Goal: Information Seeking & Learning: Learn about a topic

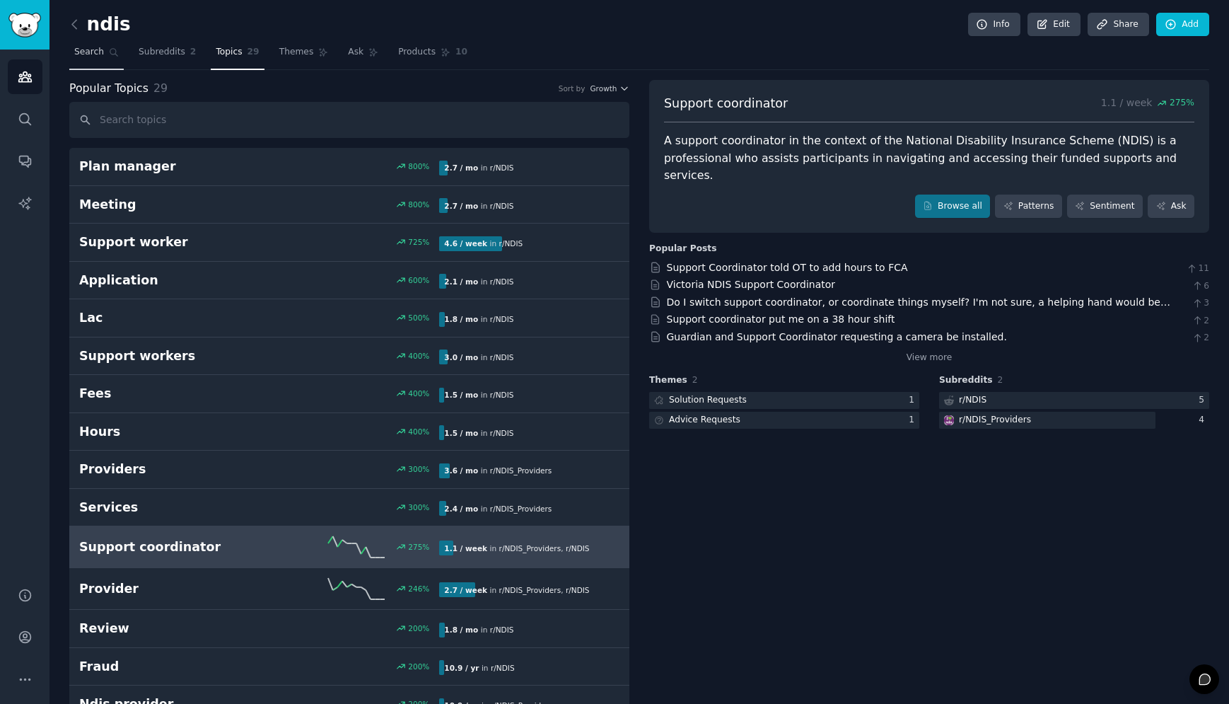
click at [98, 48] on span "Search" at bounding box center [89, 52] width 30 height 13
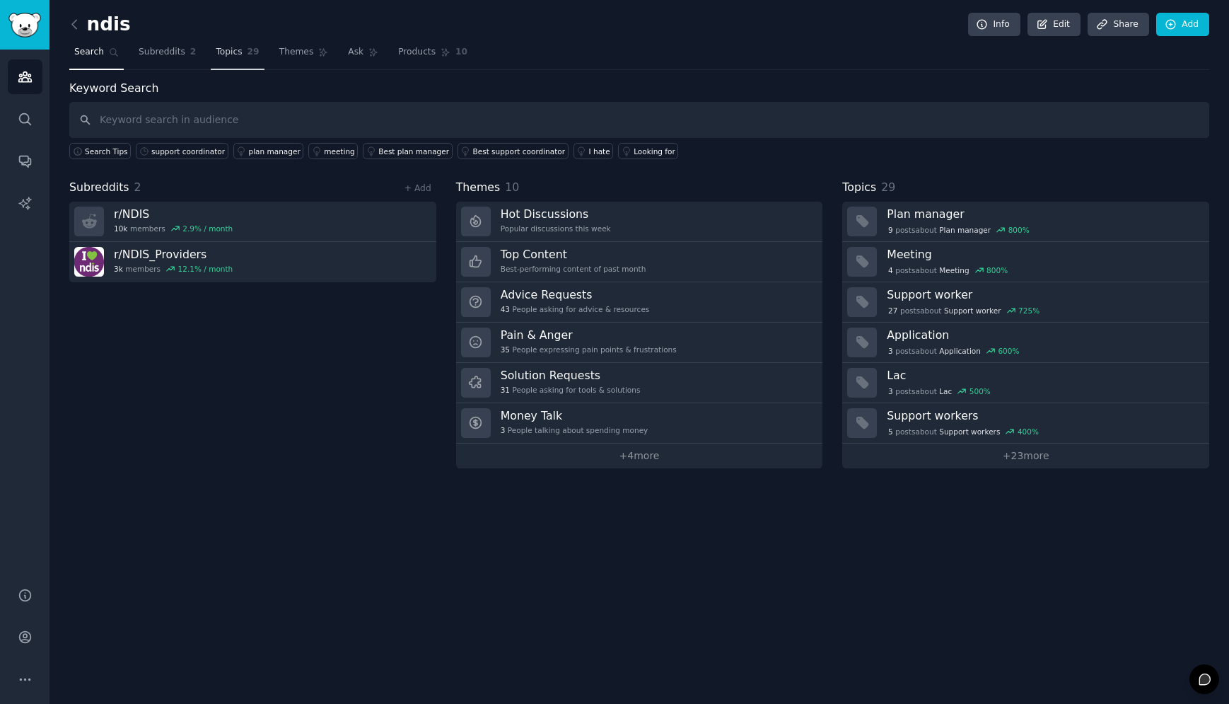
click at [230, 49] on span "Topics" at bounding box center [229, 52] width 26 height 13
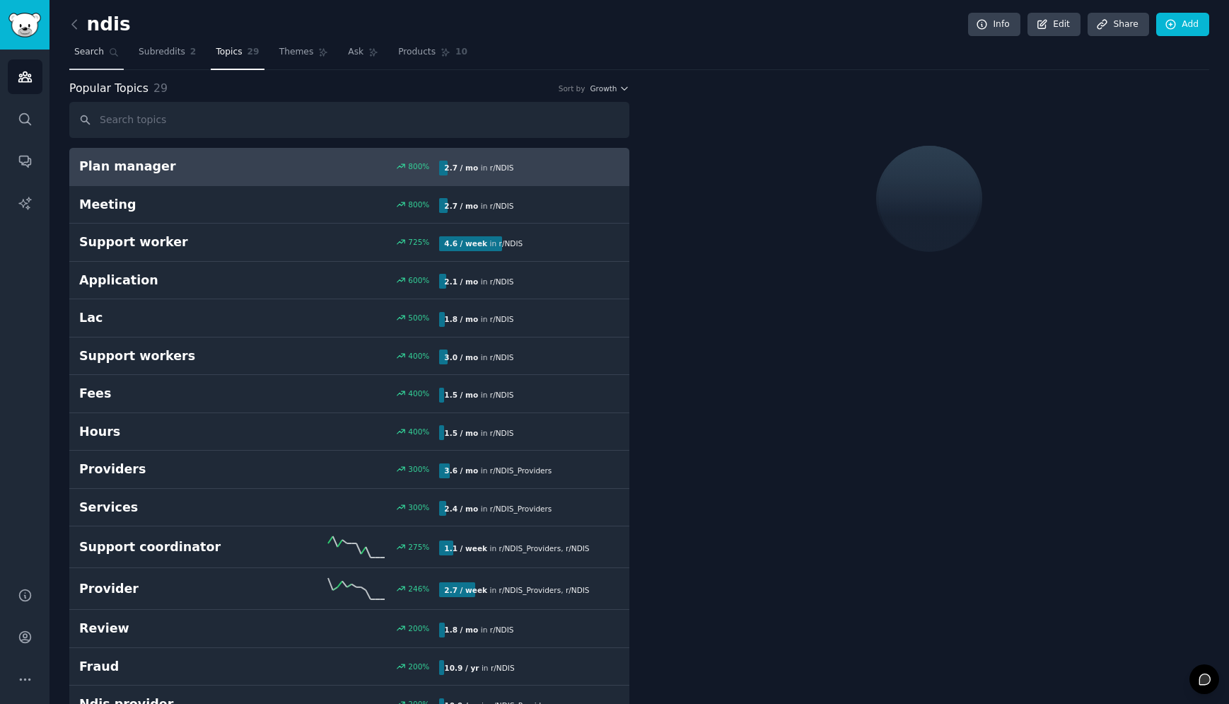
click at [86, 49] on span "Search" at bounding box center [89, 52] width 30 height 13
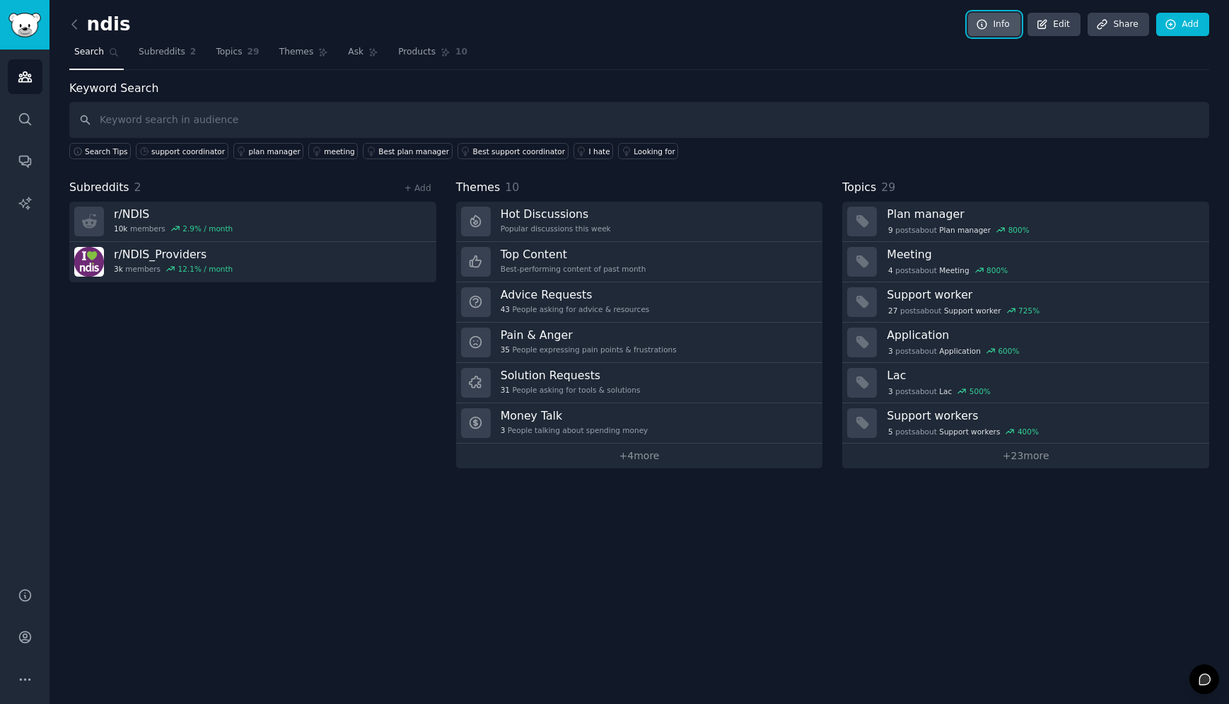
click at [975, 23] on link "Info" at bounding box center [994, 25] width 52 height 24
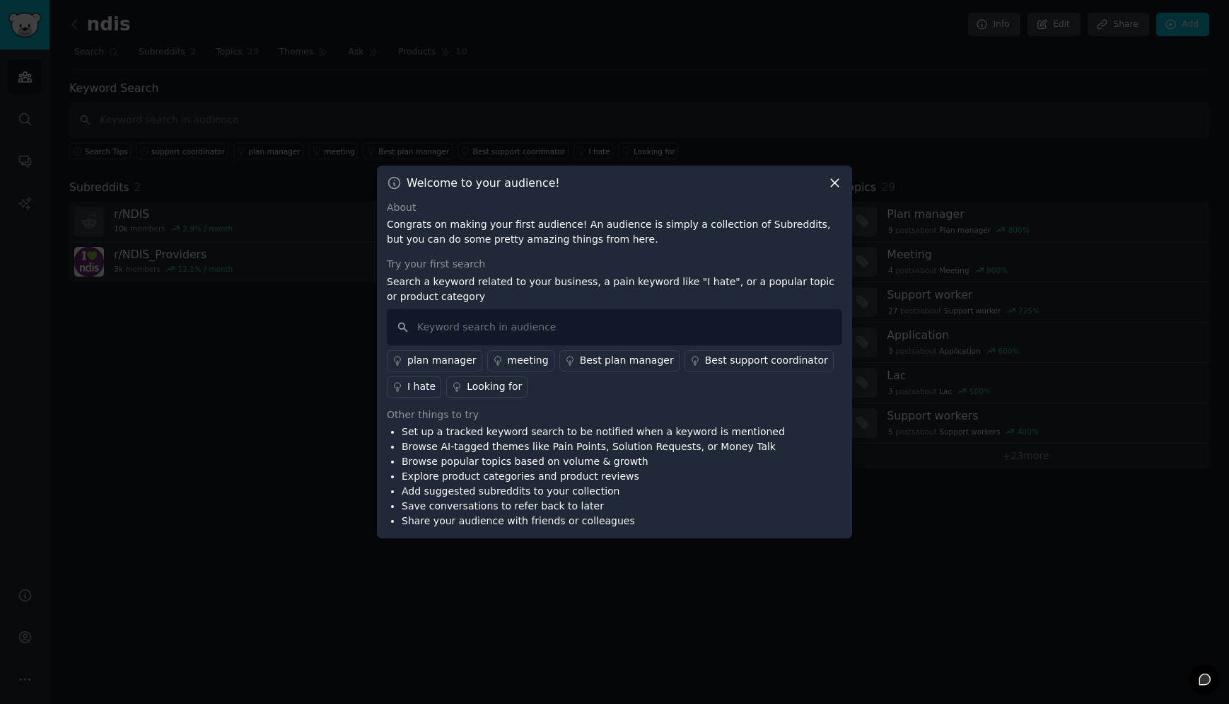
click at [716, 57] on div at bounding box center [614, 352] width 1229 height 704
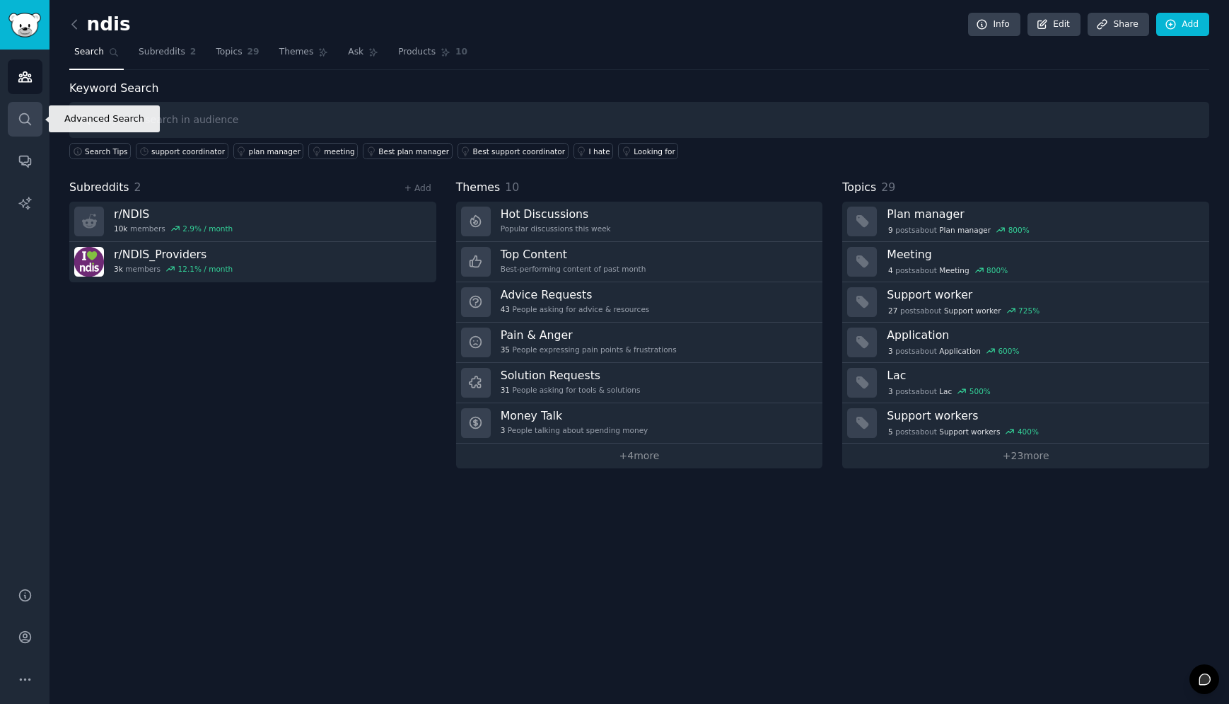
click at [18, 117] on icon "Sidebar" at bounding box center [25, 119] width 15 height 15
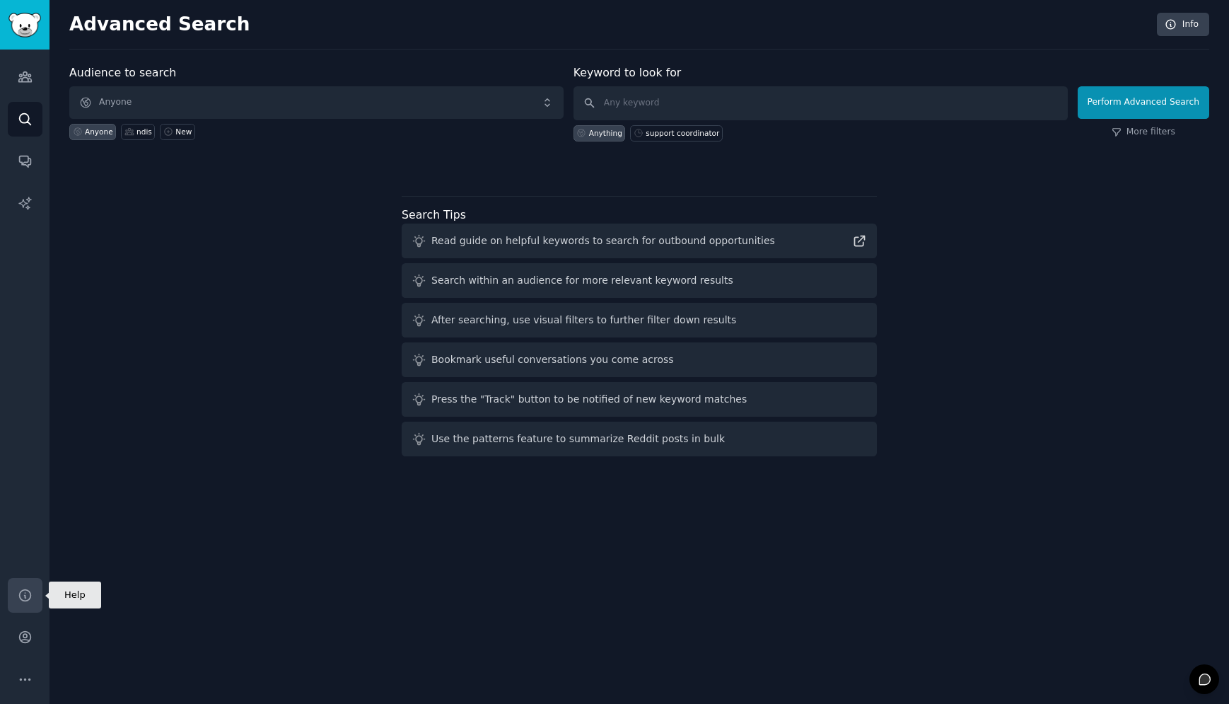
click at [18, 598] on icon "Sidebar" at bounding box center [25, 595] width 15 height 15
click at [18, 639] on icon "Sidebar" at bounding box center [25, 636] width 15 height 15
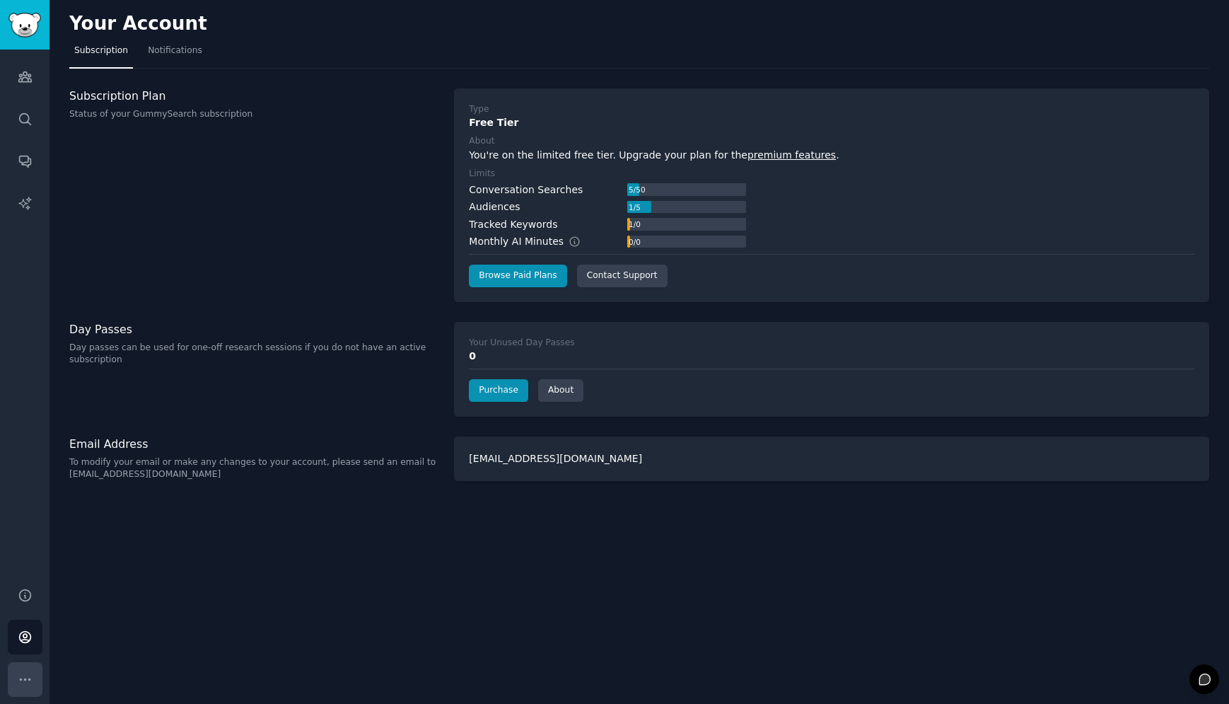
click at [30, 676] on icon "Sidebar" at bounding box center [25, 679] width 15 height 15
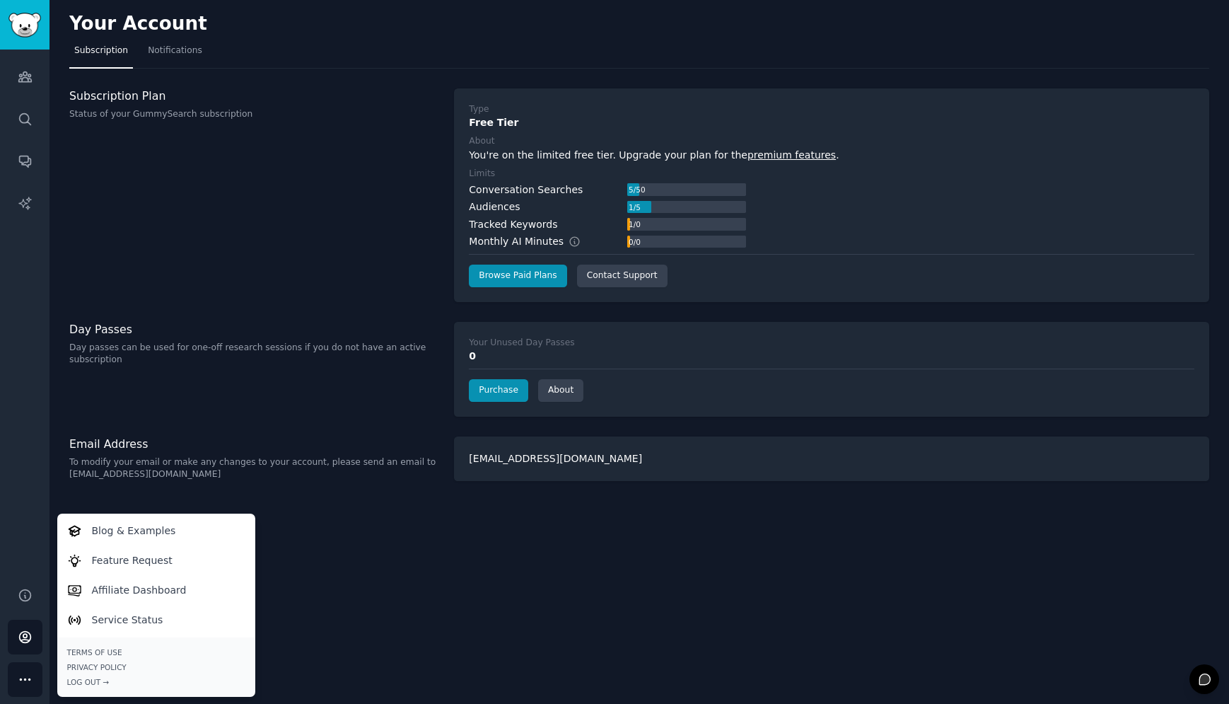
click at [158, 277] on div "Subscription Plan Status of your GummySearch subscription" at bounding box center [254, 195] width 370 height 214
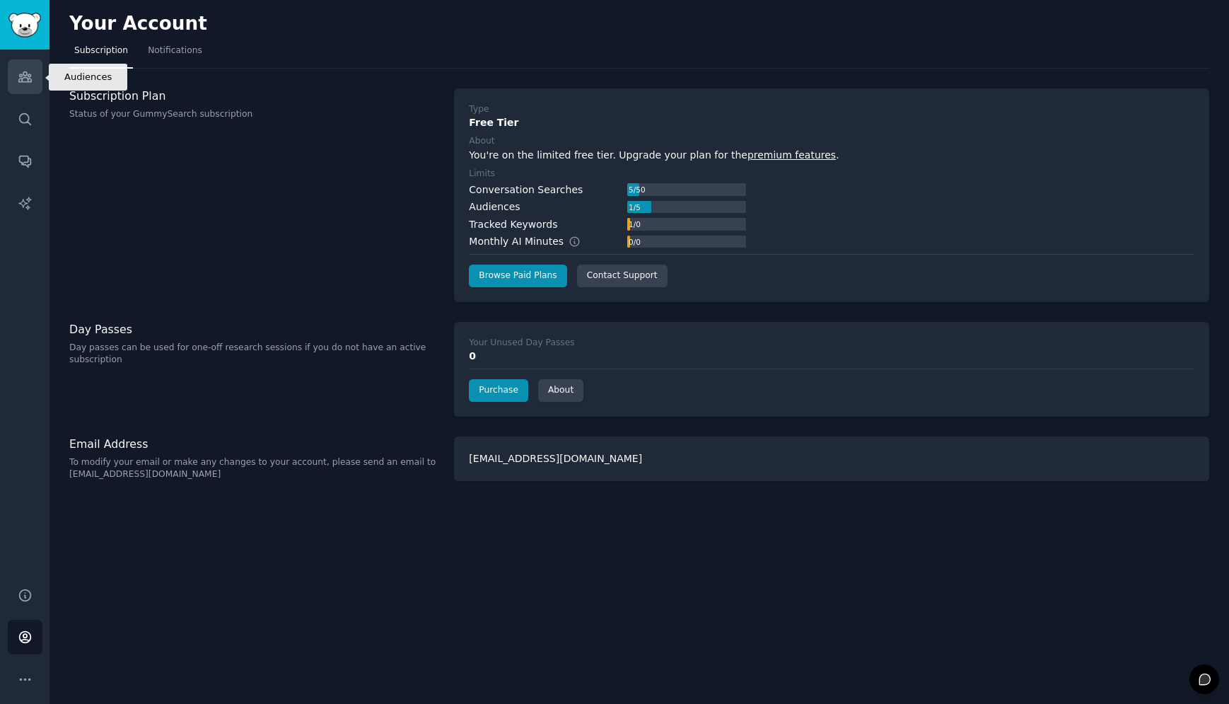
click at [35, 86] on link "Audiences" at bounding box center [25, 76] width 35 height 35
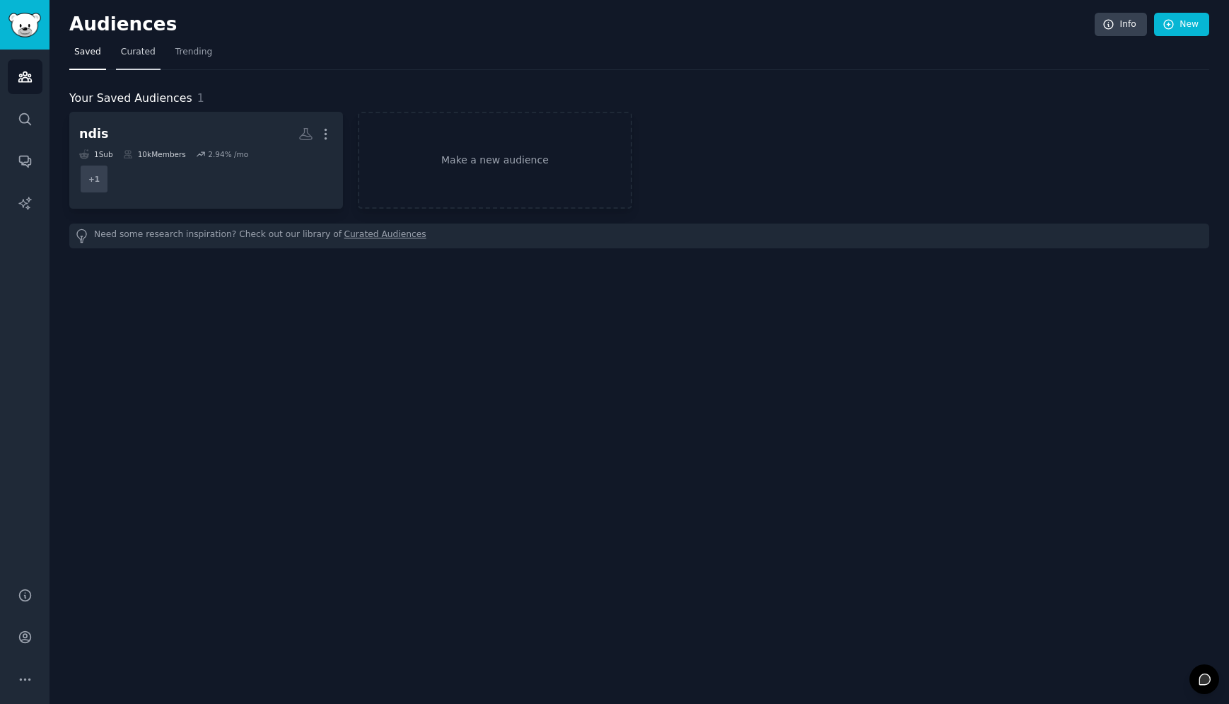
click at [141, 53] on span "Curated" at bounding box center [138, 52] width 35 height 13
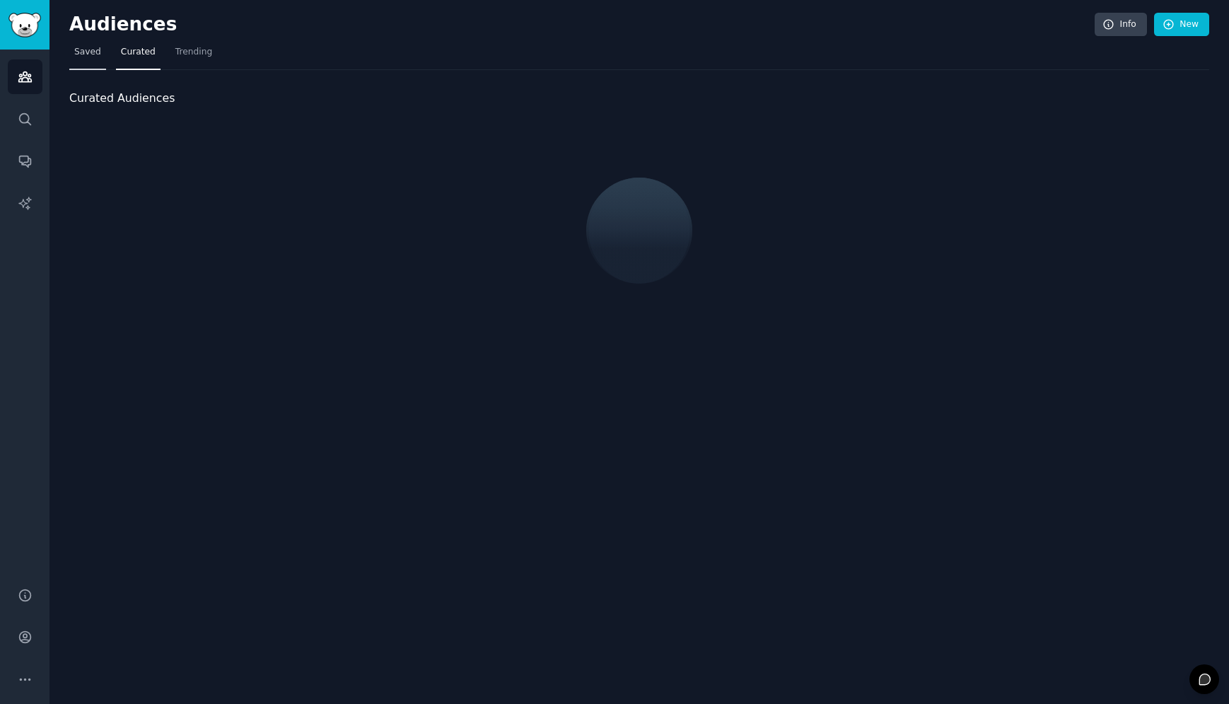
click at [87, 56] on span "Saved" at bounding box center [87, 52] width 27 height 13
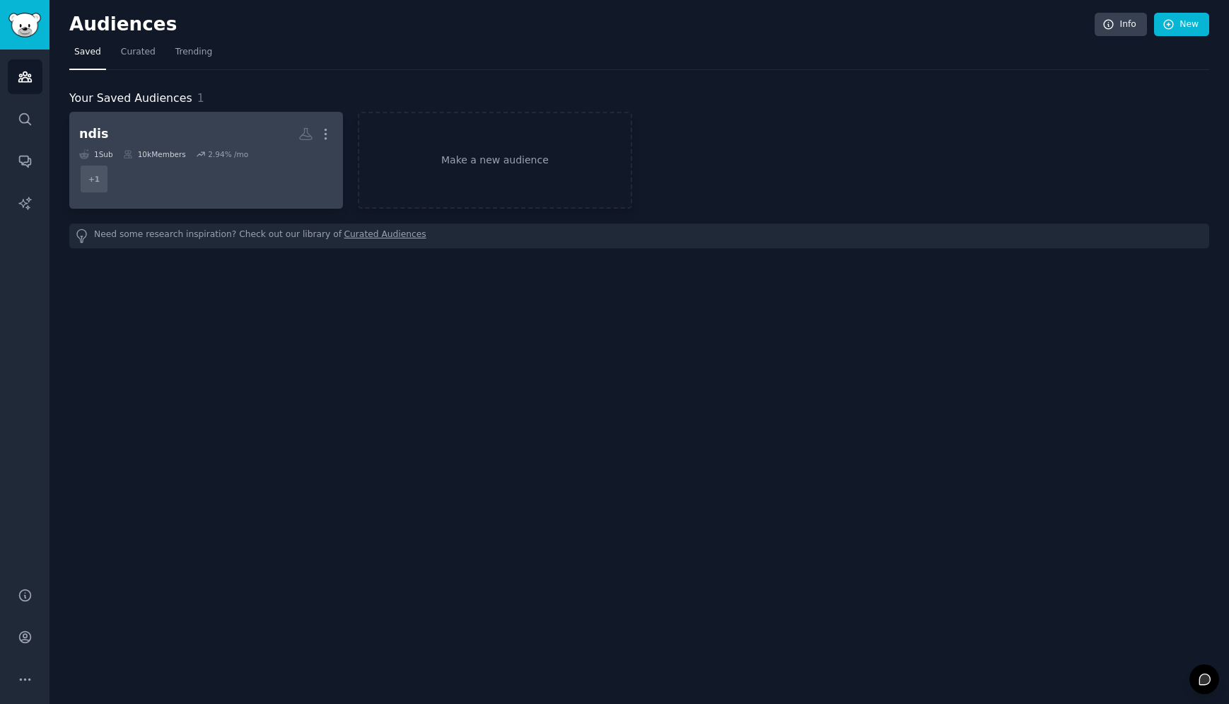
click at [191, 127] on h2 "ndis More" at bounding box center [206, 134] width 254 height 25
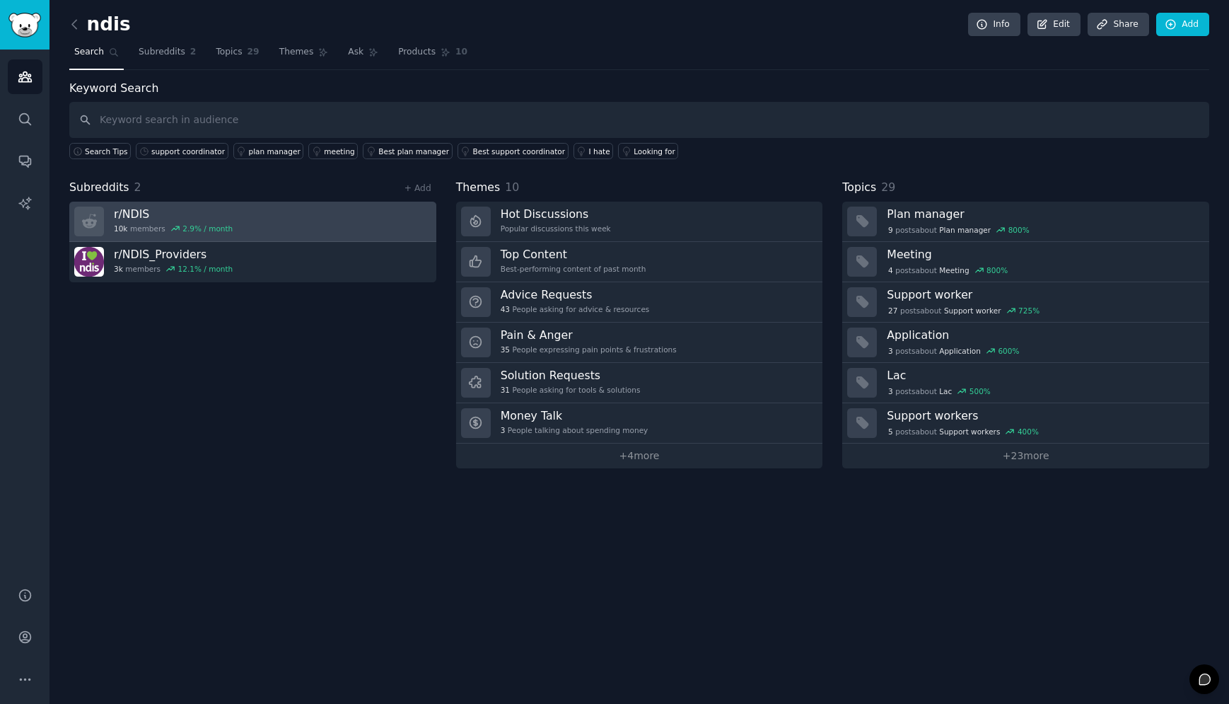
click at [262, 234] on link "r/ NDIS 10k members 2.9 % / month" at bounding box center [252, 222] width 367 height 40
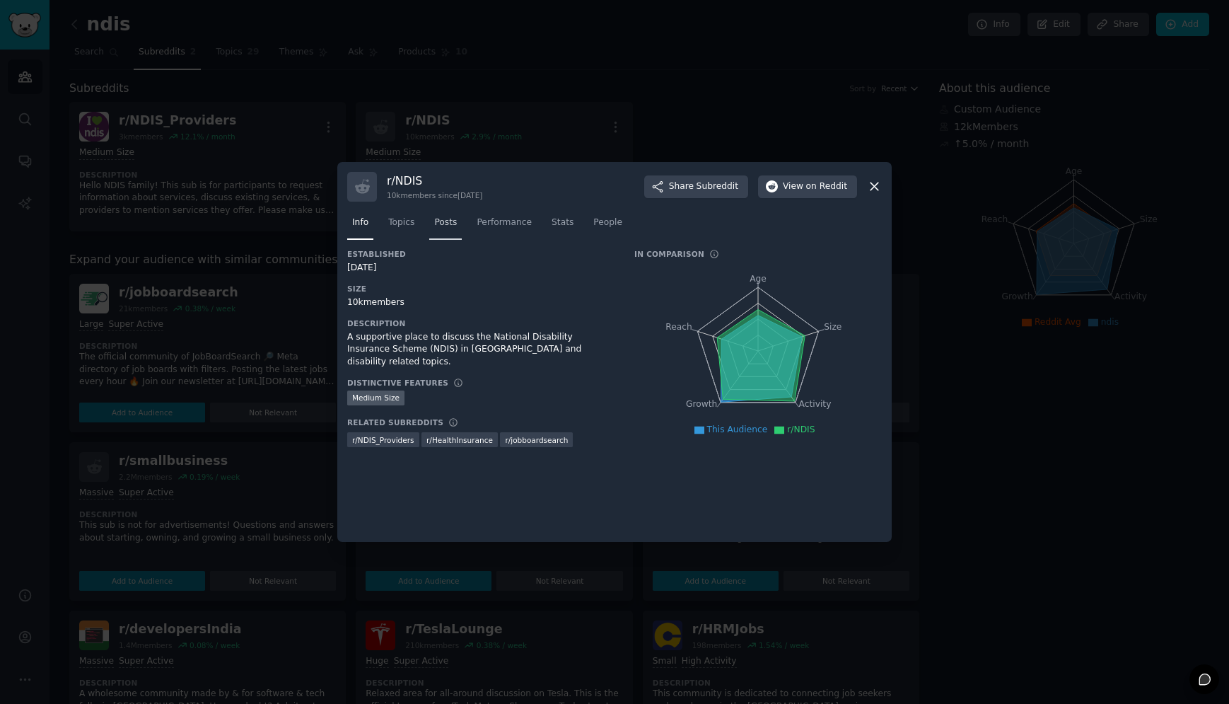
click at [447, 223] on span "Posts" at bounding box center [445, 222] width 23 height 13
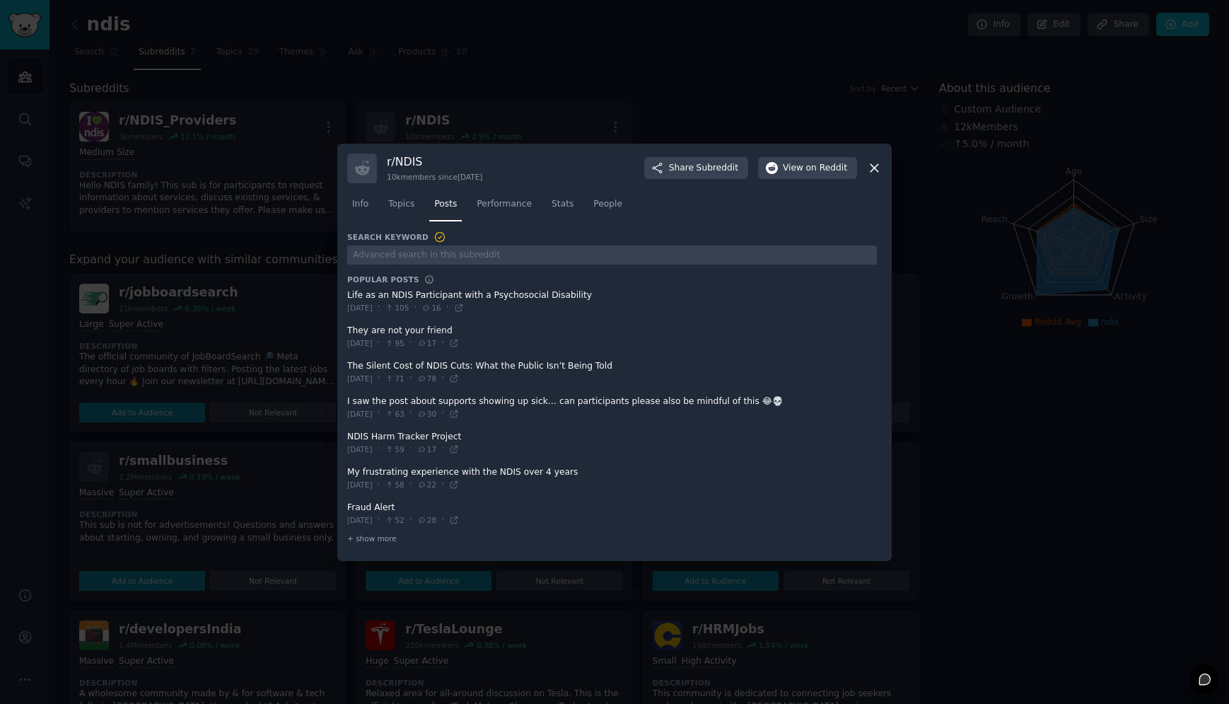
click at [874, 71] on div at bounding box center [614, 352] width 1229 height 704
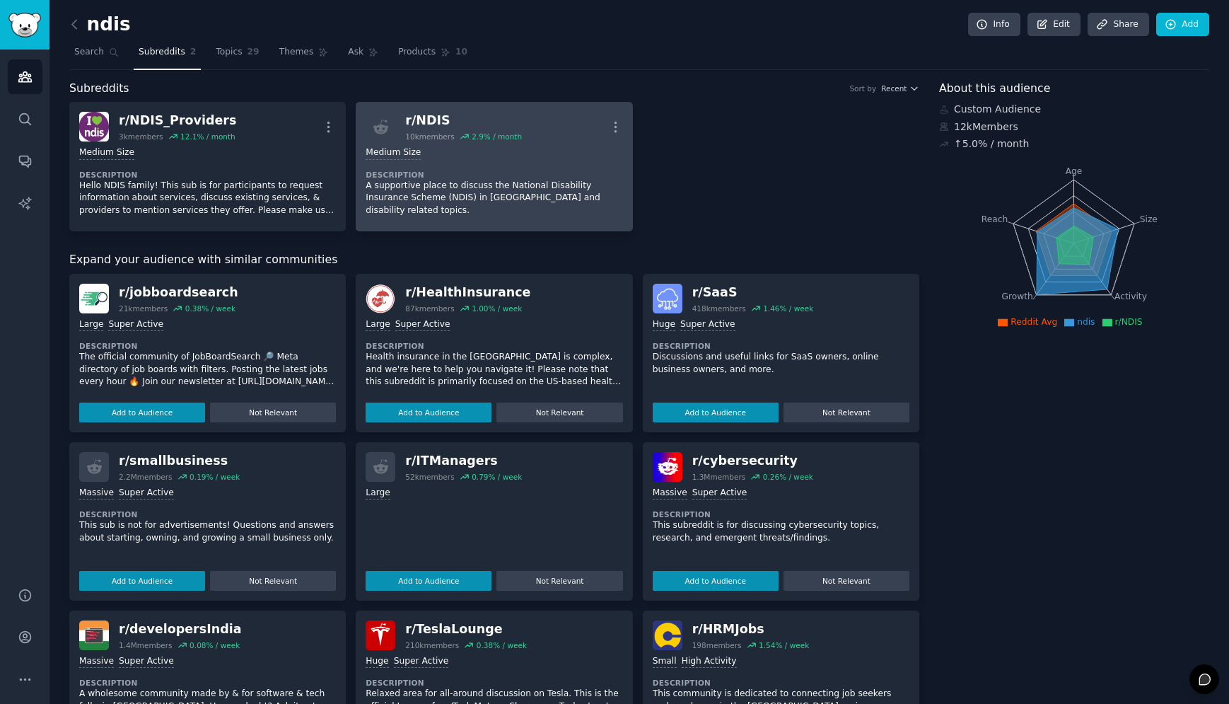
click at [443, 114] on div "r/ NDIS" at bounding box center [463, 121] width 117 height 18
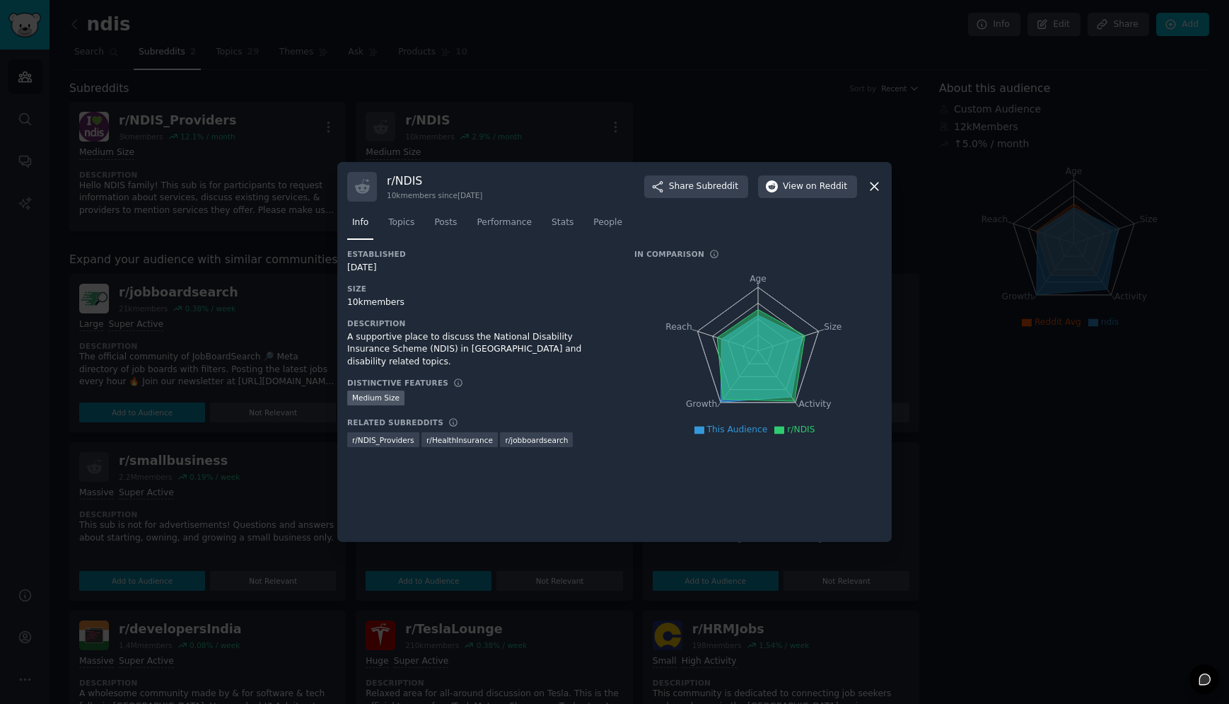
click at [973, 214] on div at bounding box center [614, 352] width 1229 height 704
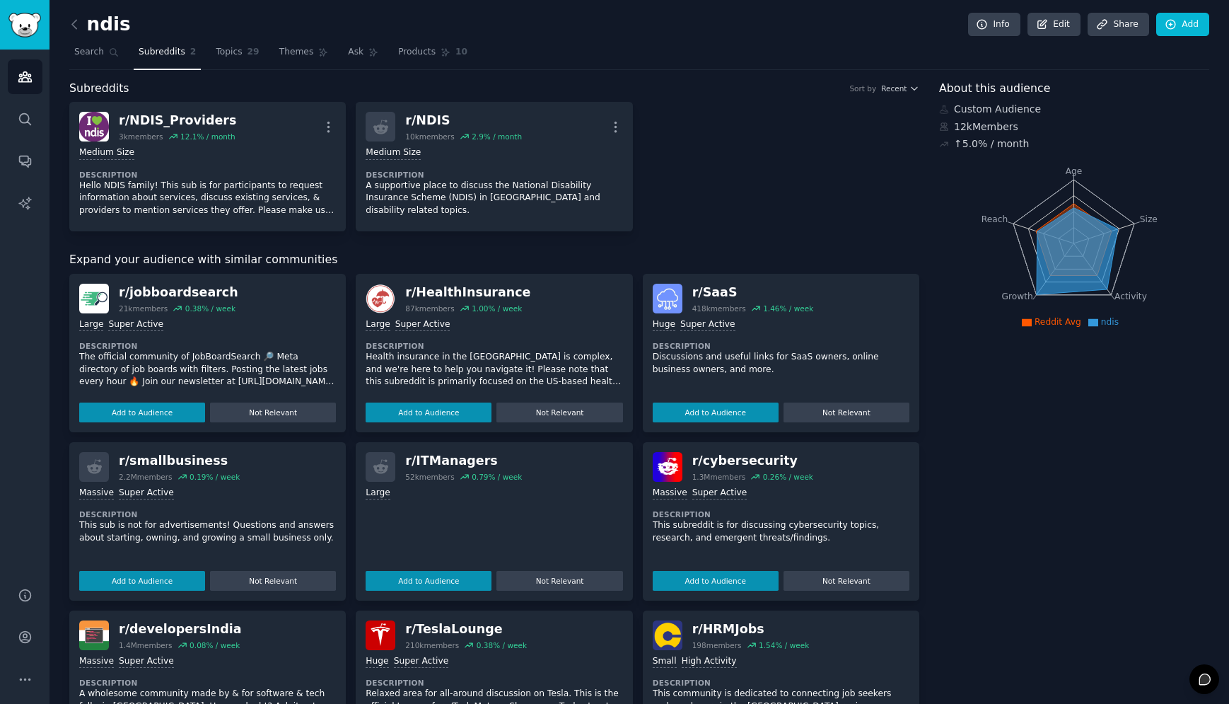
click at [1206, 677] on icon at bounding box center [1204, 678] width 11 height 11
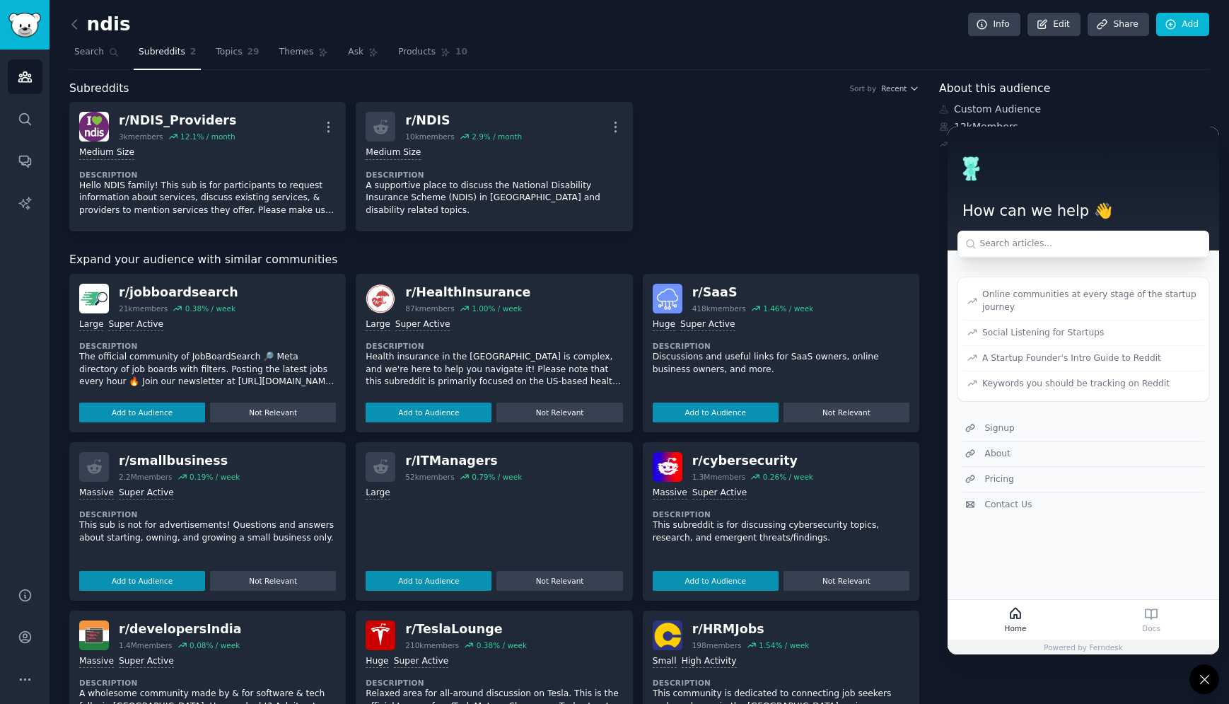
click at [1028, 238] on input "text" at bounding box center [1084, 245] width 252 height 28
type input "Where are my bookmarks"
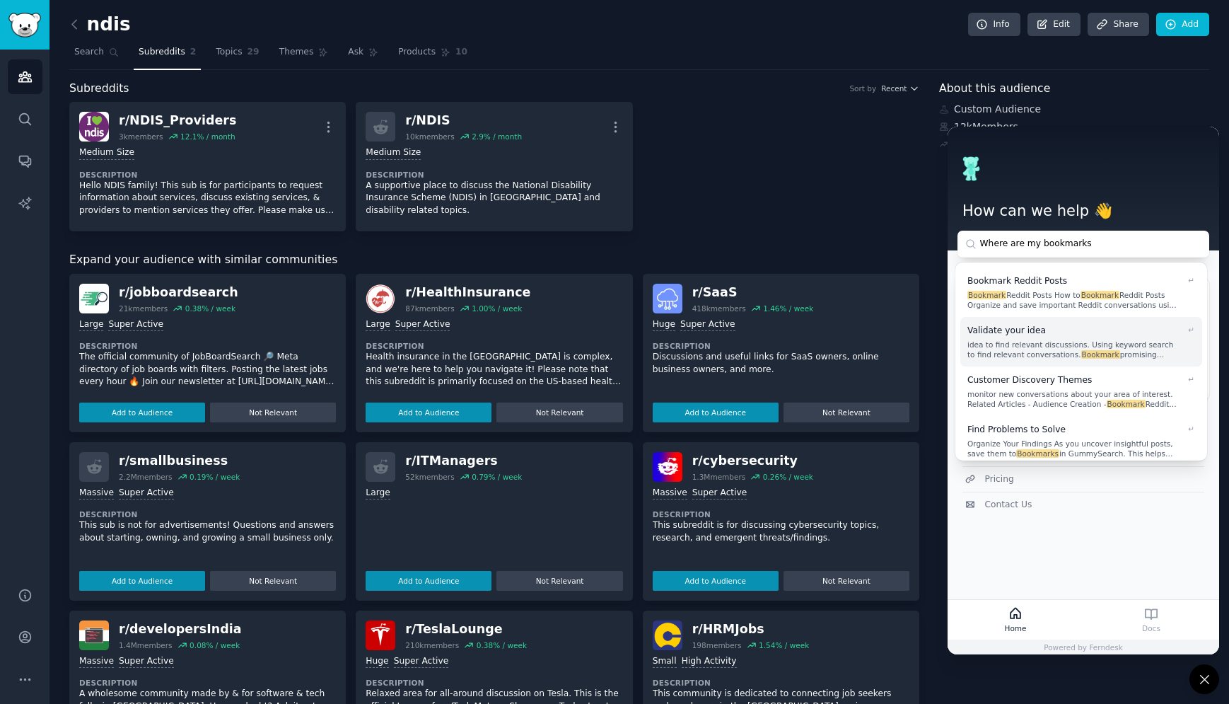
scroll to position [59, 0]
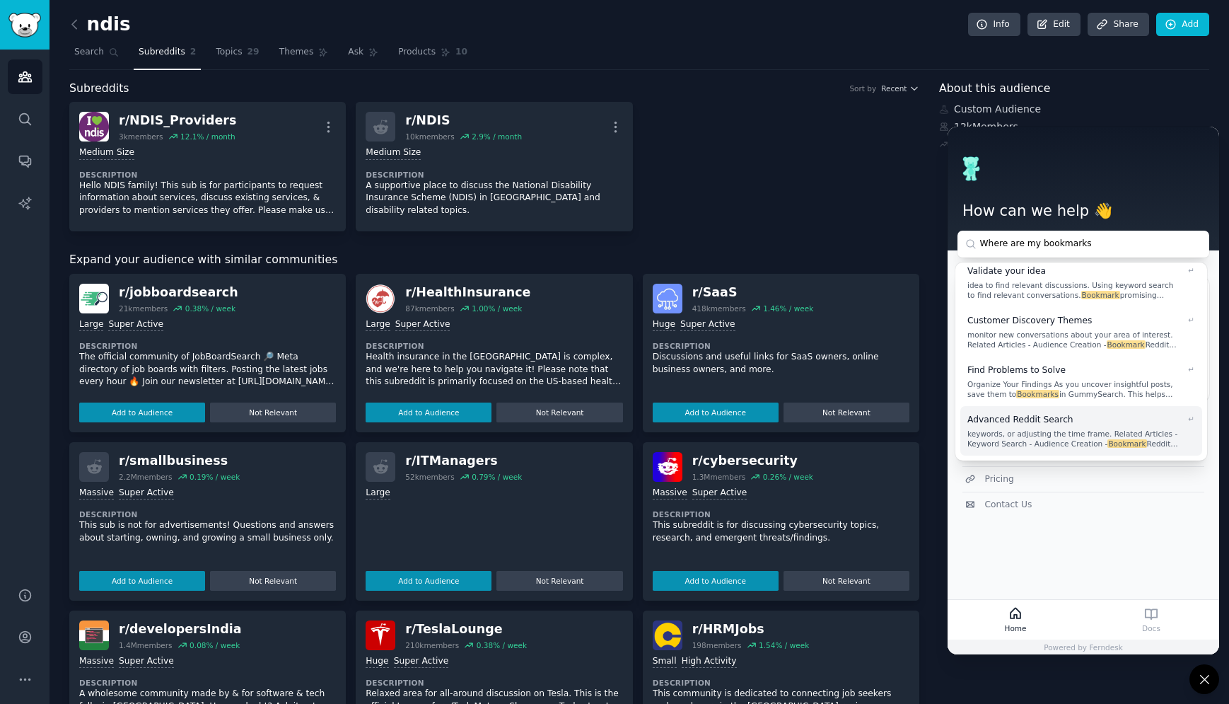
click at [1074, 528] on main "How can we help 👋 Where are my bookmarks Bookmark Reddit Posts Bookmark Reddit …" at bounding box center [1084, 371] width 272 height 489
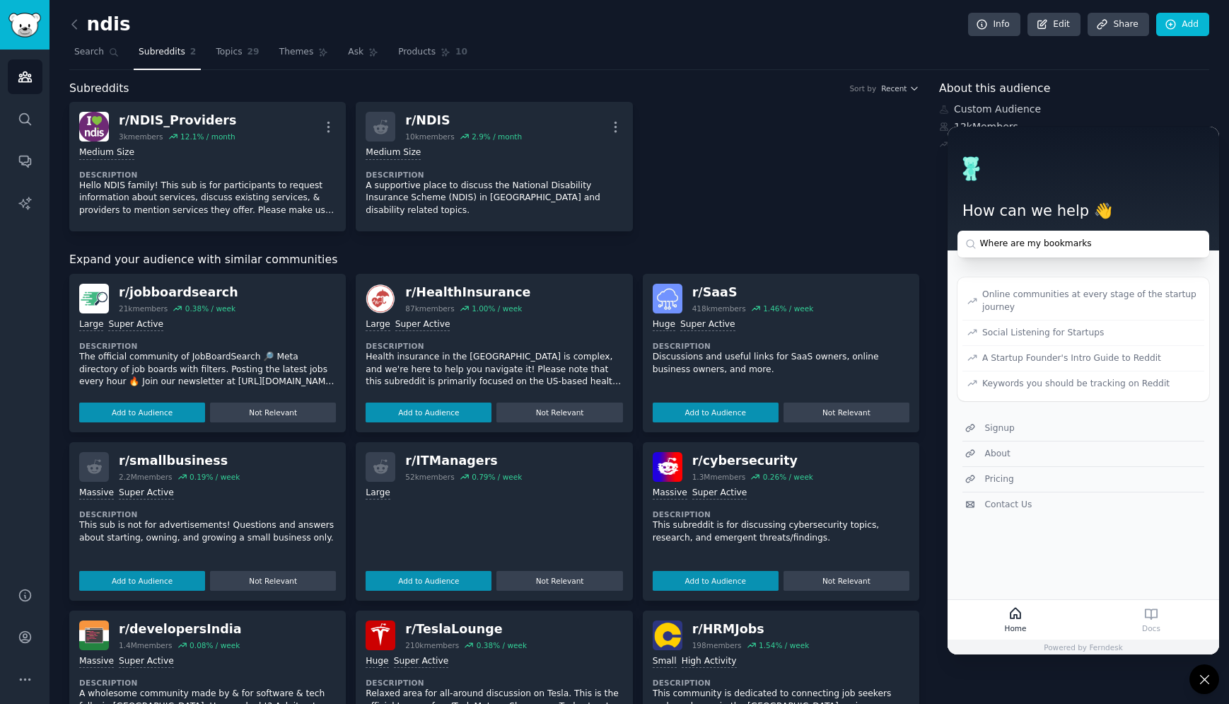
click at [1203, 679] on icon at bounding box center [1204, 679] width 15 height 15
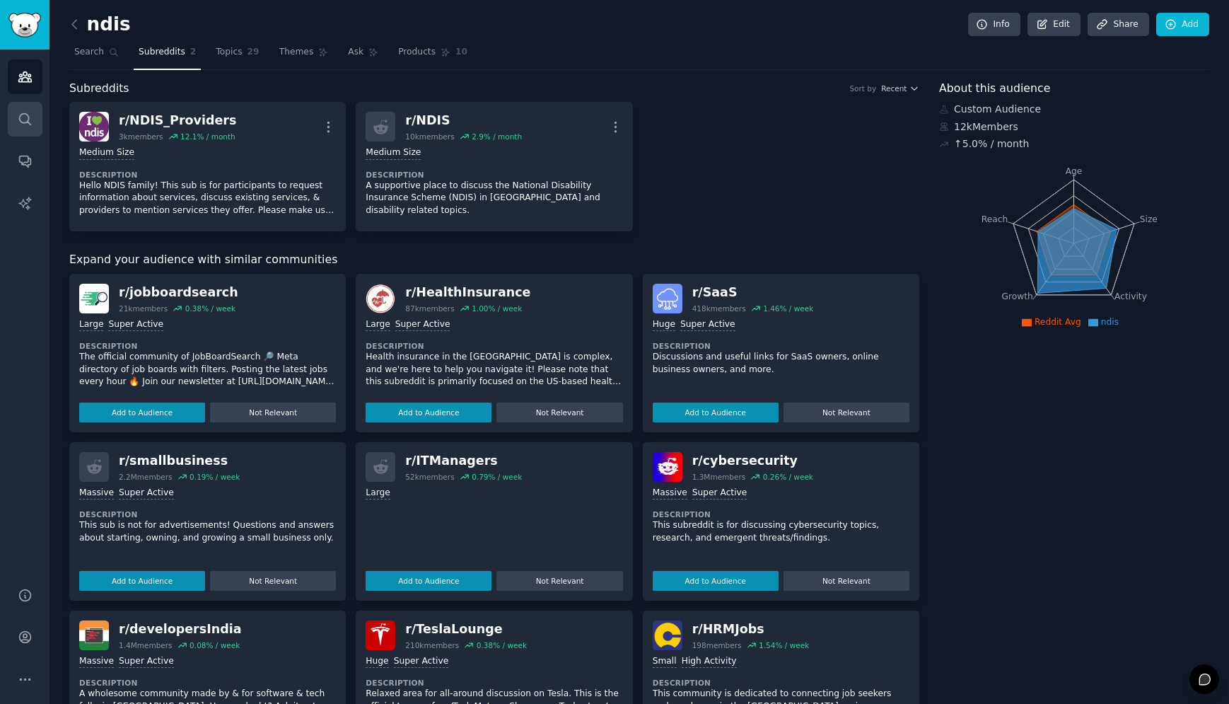
click at [28, 120] on icon "Sidebar" at bounding box center [24, 118] width 11 height 11
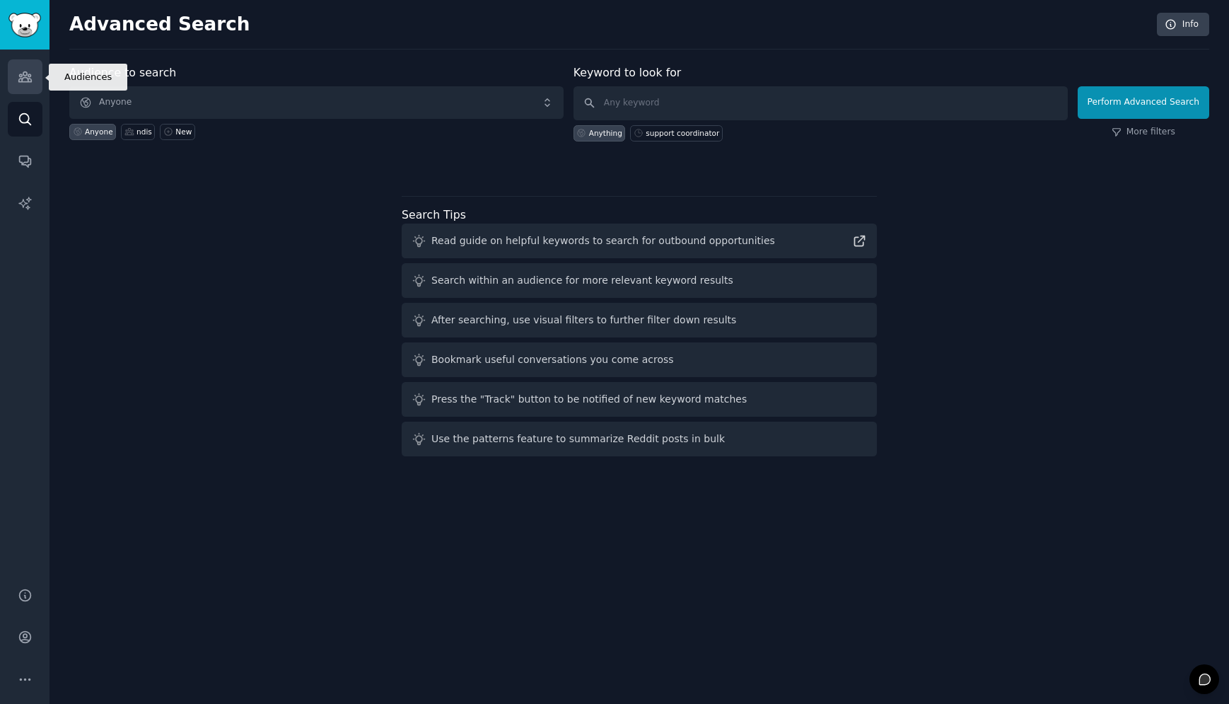
click at [33, 74] on link "Audiences" at bounding box center [25, 76] width 35 height 35
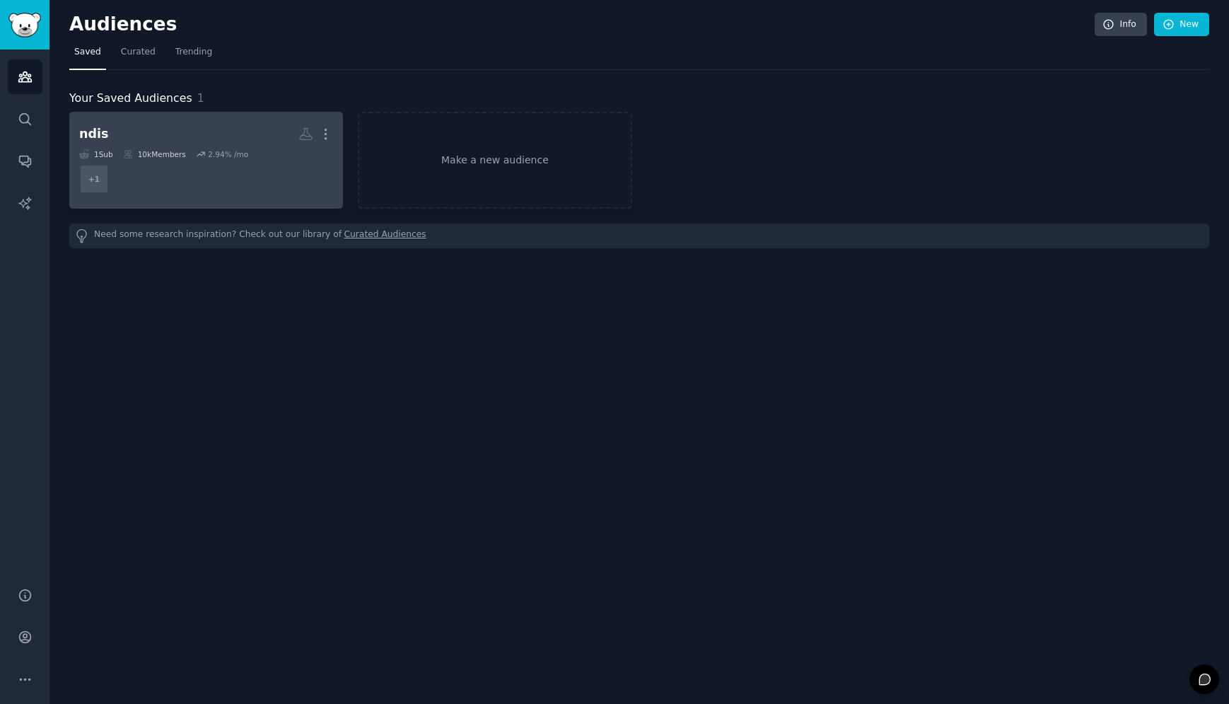
click at [180, 139] on h2 "ndis More" at bounding box center [206, 134] width 254 height 25
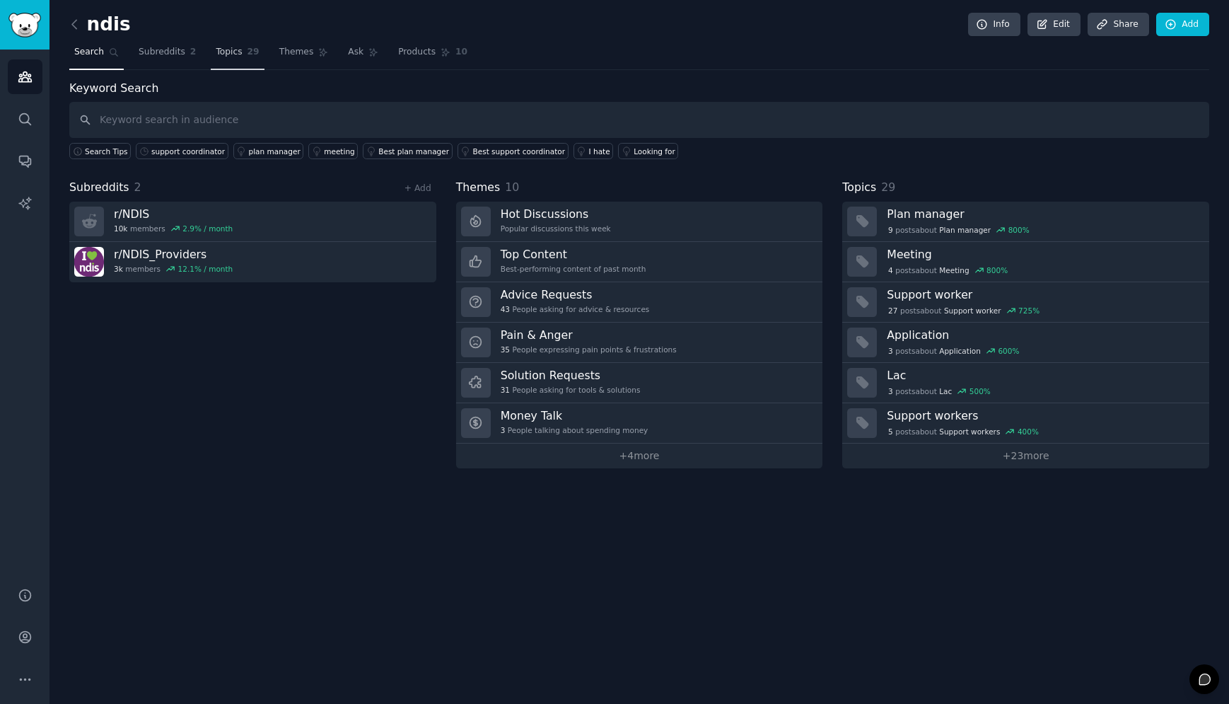
click at [248, 46] on span "29" at bounding box center [254, 52] width 12 height 13
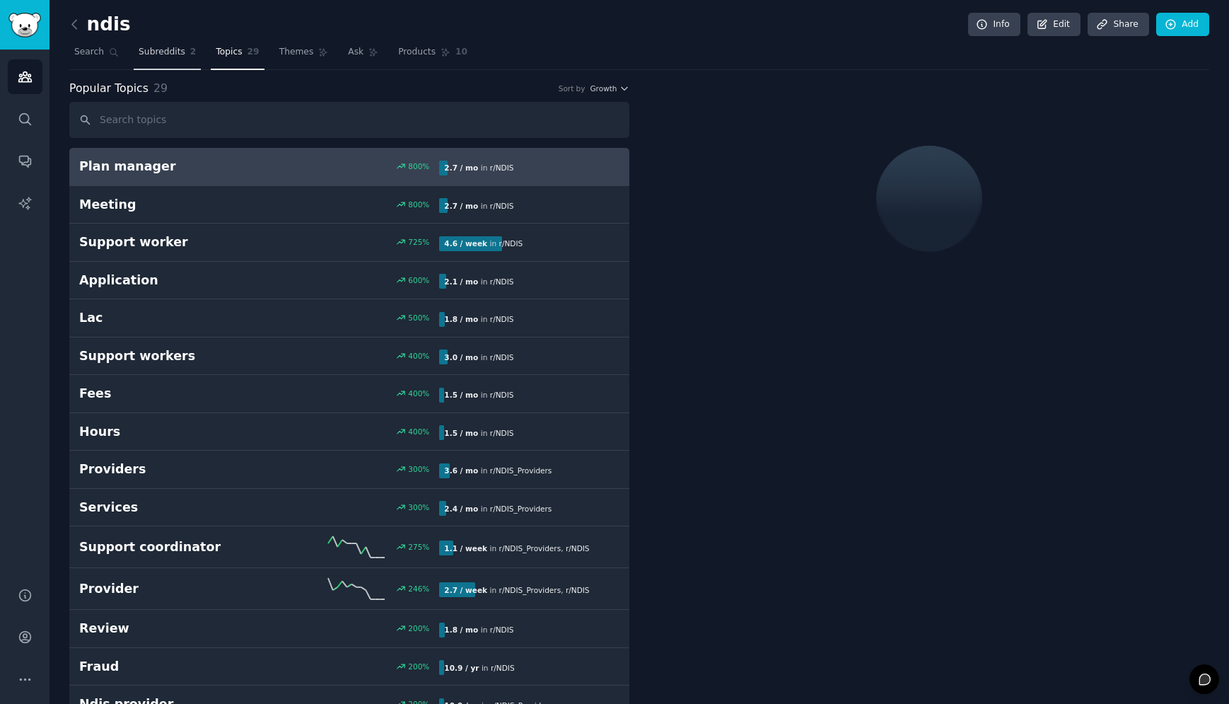
click at [176, 45] on link "Subreddits 2" at bounding box center [167, 55] width 67 height 29
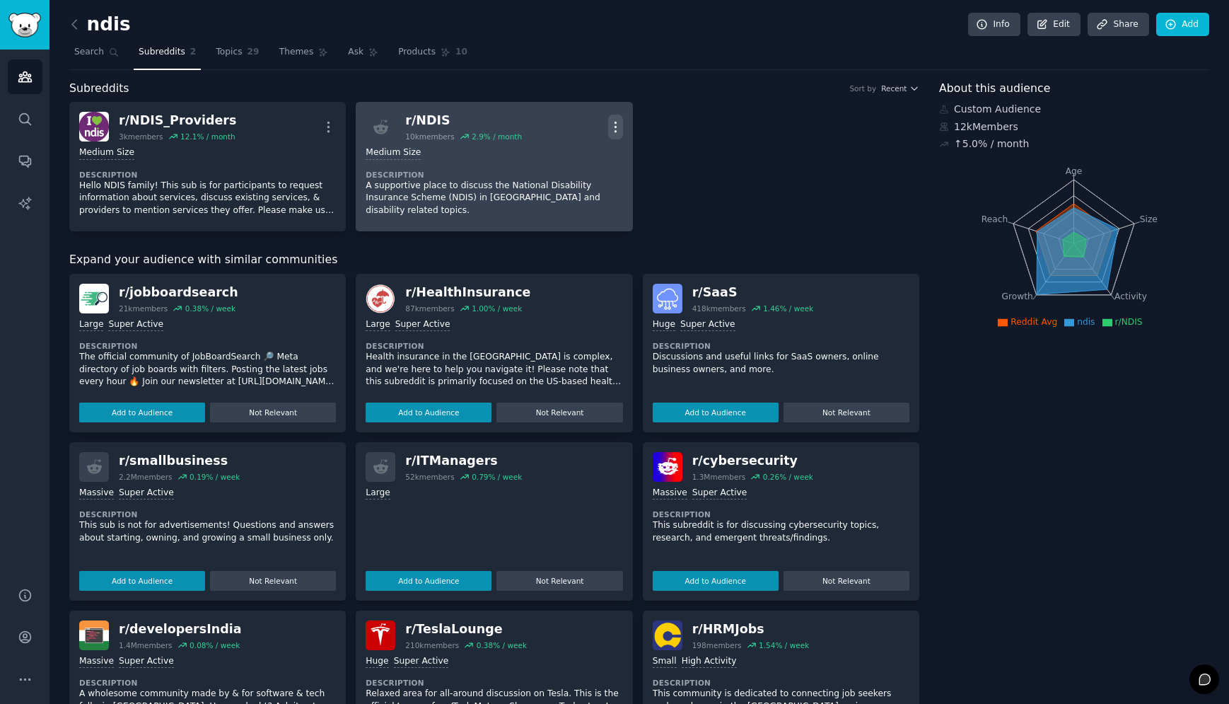
click at [621, 122] on icon "button" at bounding box center [615, 127] width 15 height 15
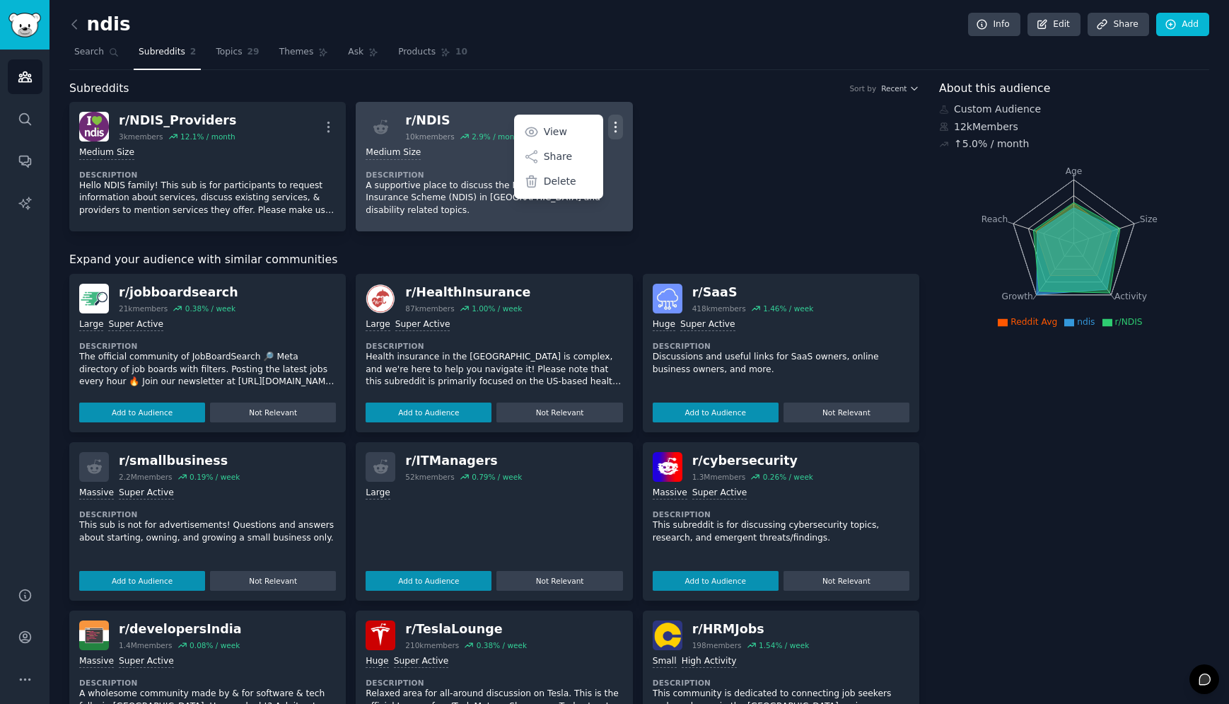
click at [621, 122] on icon "button" at bounding box center [615, 127] width 15 height 15
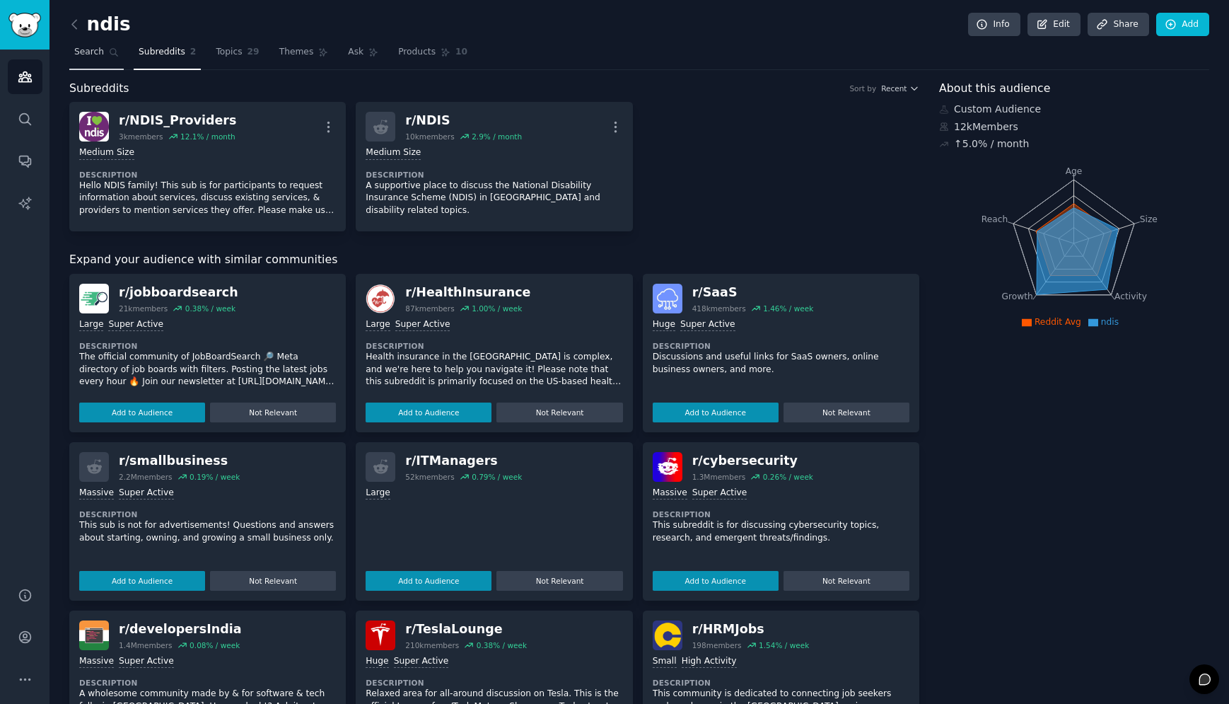
click at [78, 58] on link "Search" at bounding box center [96, 55] width 54 height 29
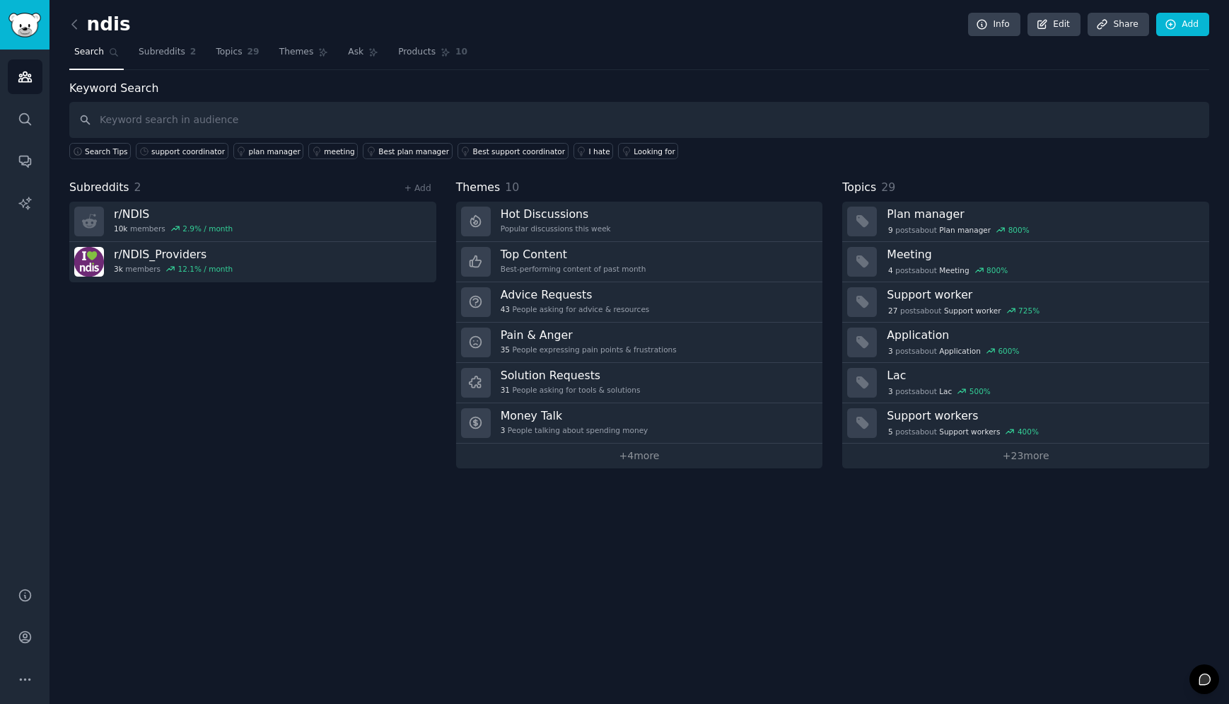
click at [134, 120] on input "text" at bounding box center [639, 120] width 1140 height 36
click at [94, 147] on span "Search Tips" at bounding box center [106, 151] width 43 height 10
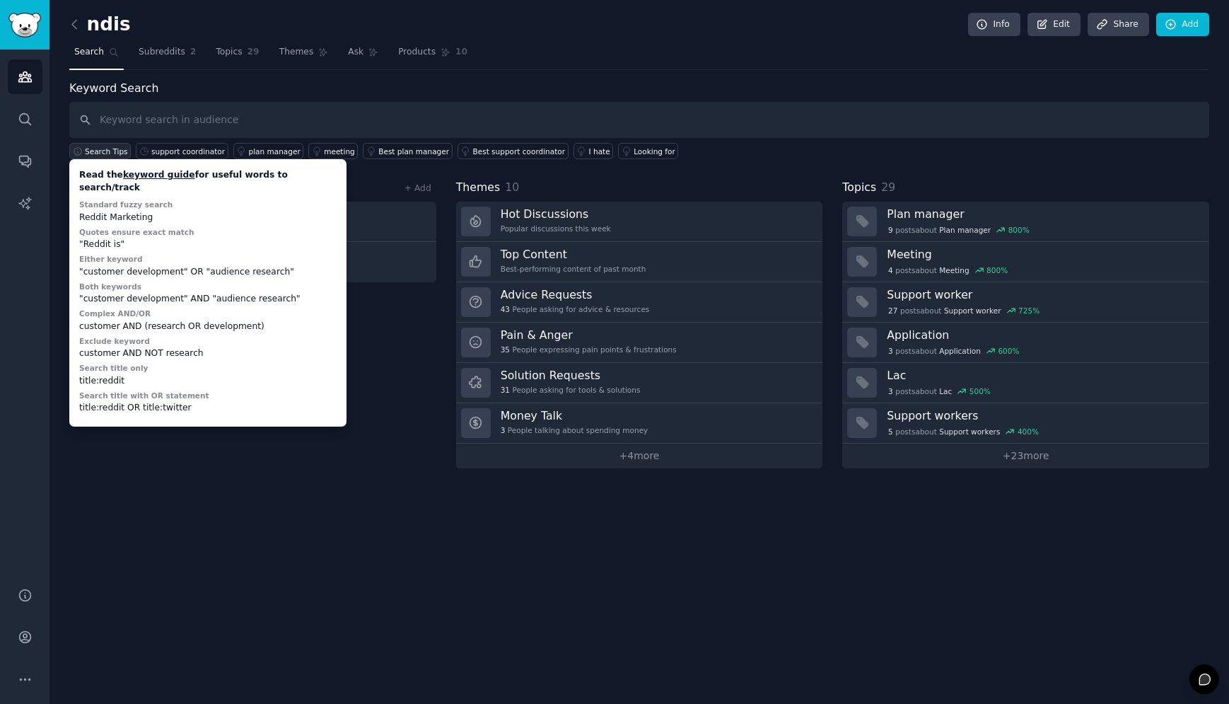
click at [94, 149] on span "Search Tips" at bounding box center [106, 151] width 43 height 10
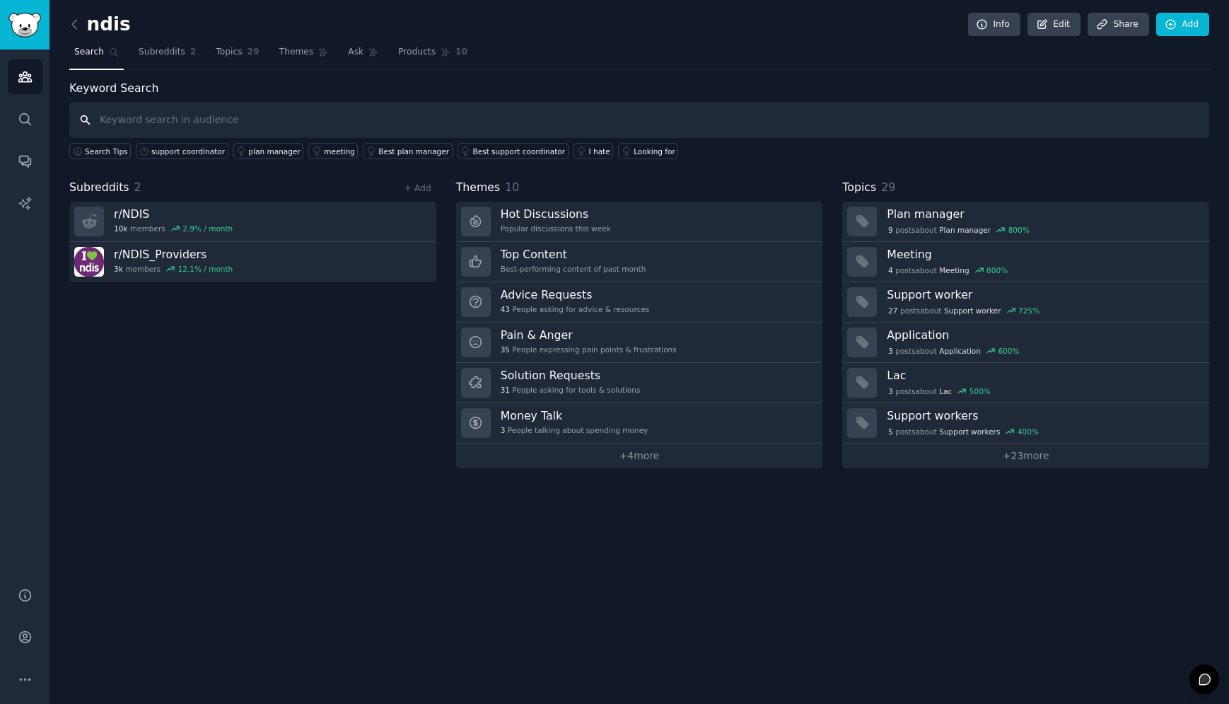
click at [109, 112] on input "text" at bounding box center [639, 120] width 1140 height 36
type input "support coordinatir"
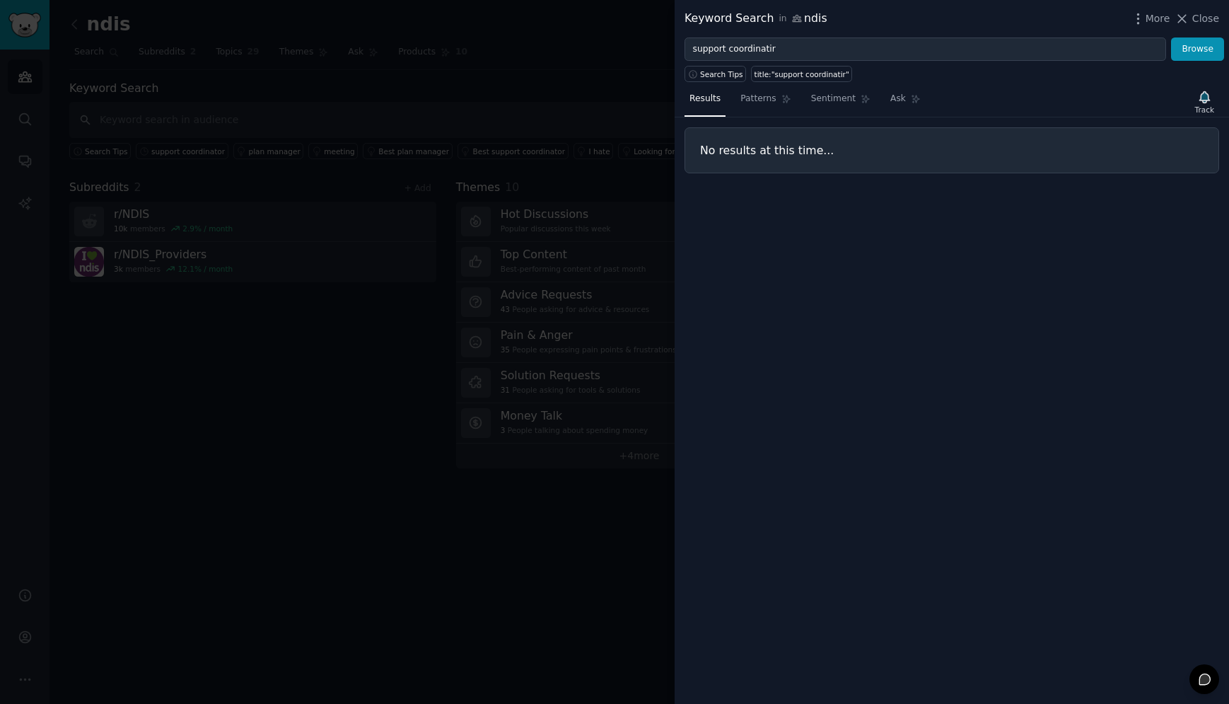
click at [807, 28] on div "Keyword Search in ndis More Close" at bounding box center [952, 18] width 554 height 37
click at [805, 47] on input "support coordinatir" at bounding box center [926, 49] width 482 height 24
type input "support coordinator"
click at [1171, 37] on button "Browse" at bounding box center [1197, 49] width 53 height 24
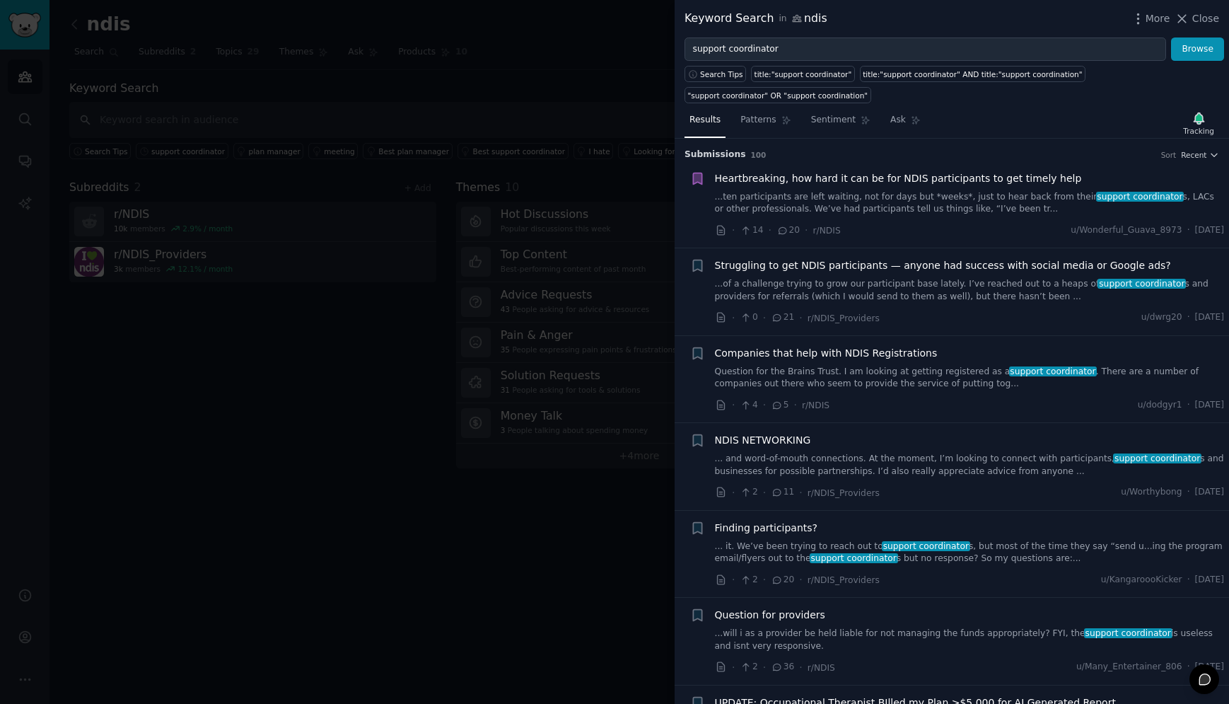
click at [813, 202] on link "...ten participants are left waiting, not for days but *weeks*, just to hear ba…" at bounding box center [970, 203] width 510 height 25
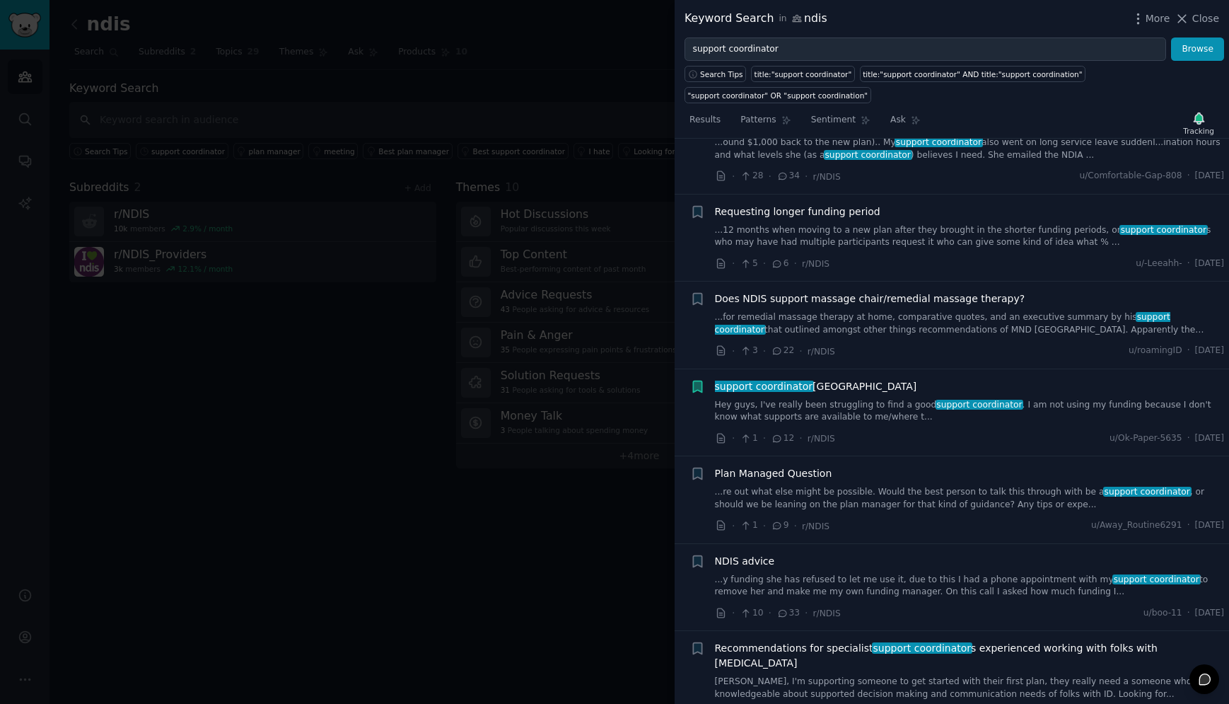
scroll to position [961, 0]
click at [854, 381] on div "support coordinator Perth Hey guys, I've really been struggling to find a good …" at bounding box center [970, 402] width 510 height 45
click at [780, 400] on link "Hey guys, I've really been struggling to find a good support coordinator . I am…" at bounding box center [970, 412] width 510 height 25
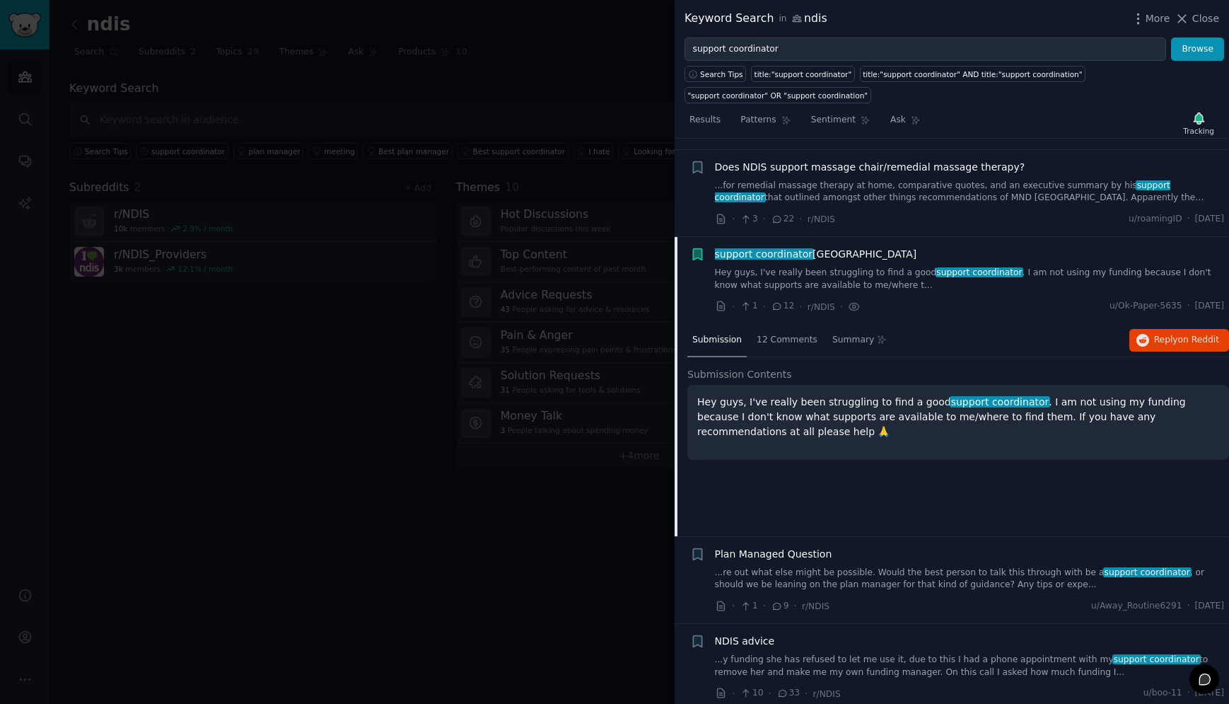
scroll to position [808, 0]
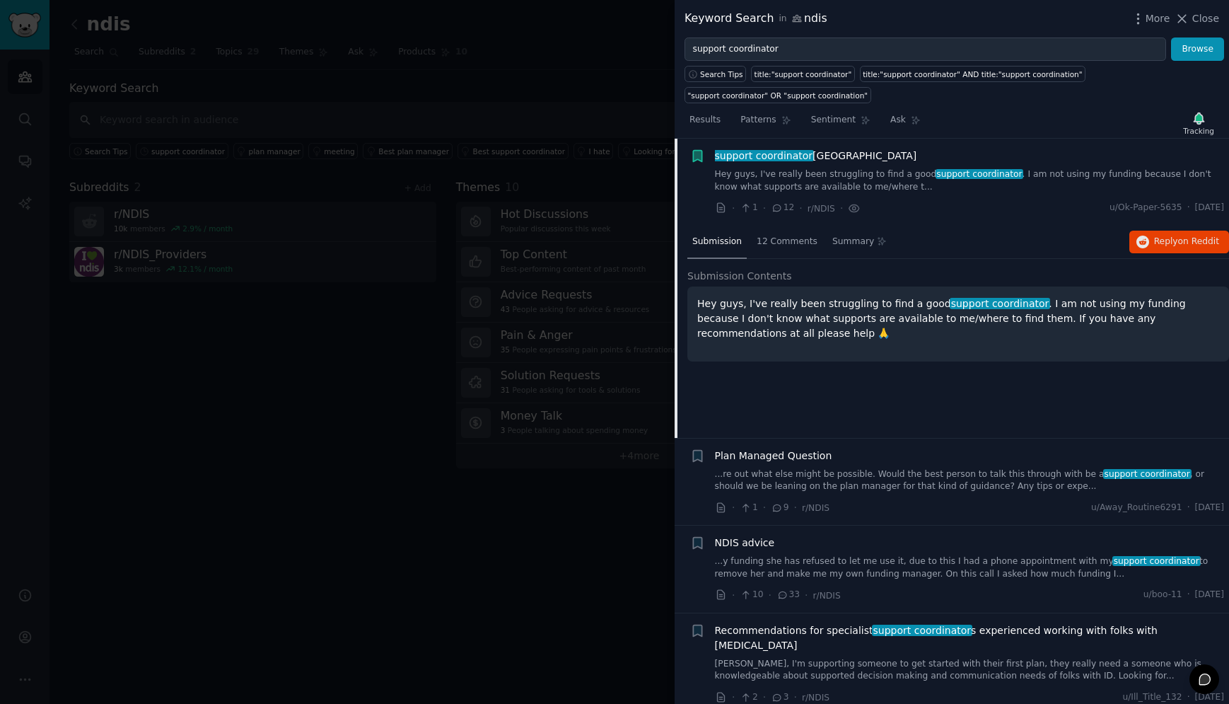
drag, startPoint x: 744, startPoint y: 334, endPoint x: 695, endPoint y: 298, distance: 60.3
click at [695, 298] on div "Hey guys, I've really been struggling to find a good support coordinator . I am…" at bounding box center [958, 323] width 542 height 75
copy p "Hey guys, I've really been struggling to find a good support coordinator . I am…"
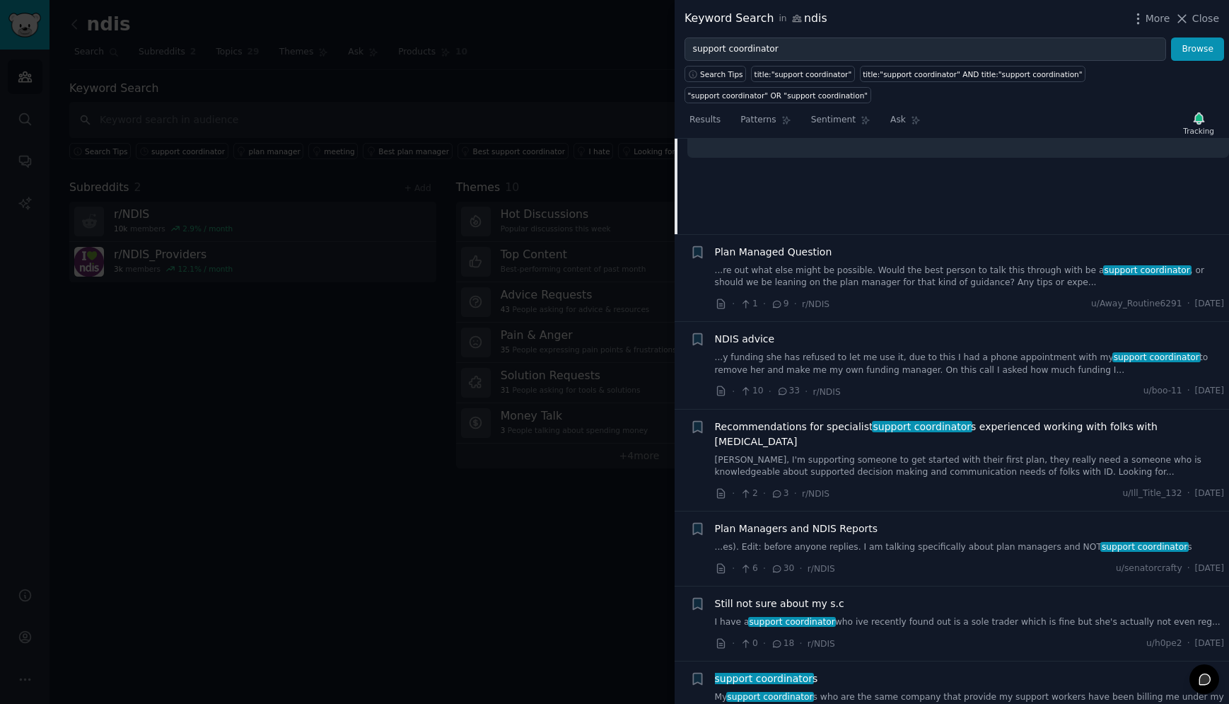
scroll to position [1033, 0]
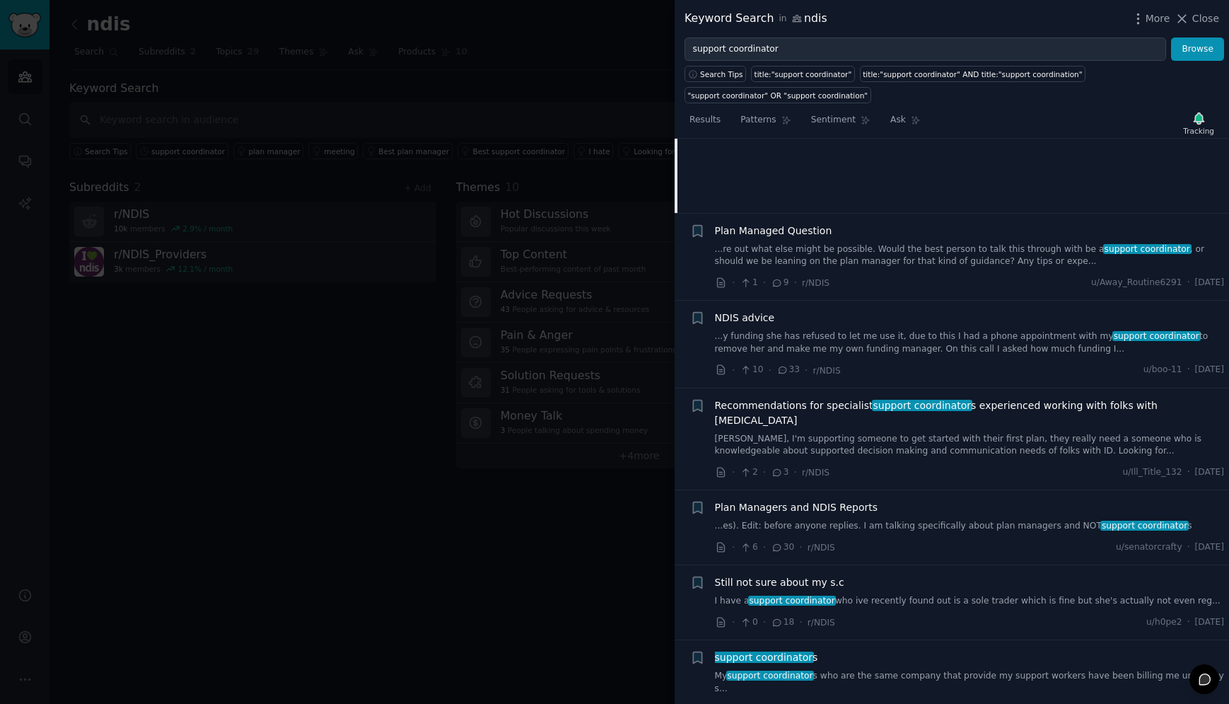
click at [798, 340] on link "...y funding she has refused to let me use it, due to this I had a phone appoin…" at bounding box center [970, 342] width 510 height 25
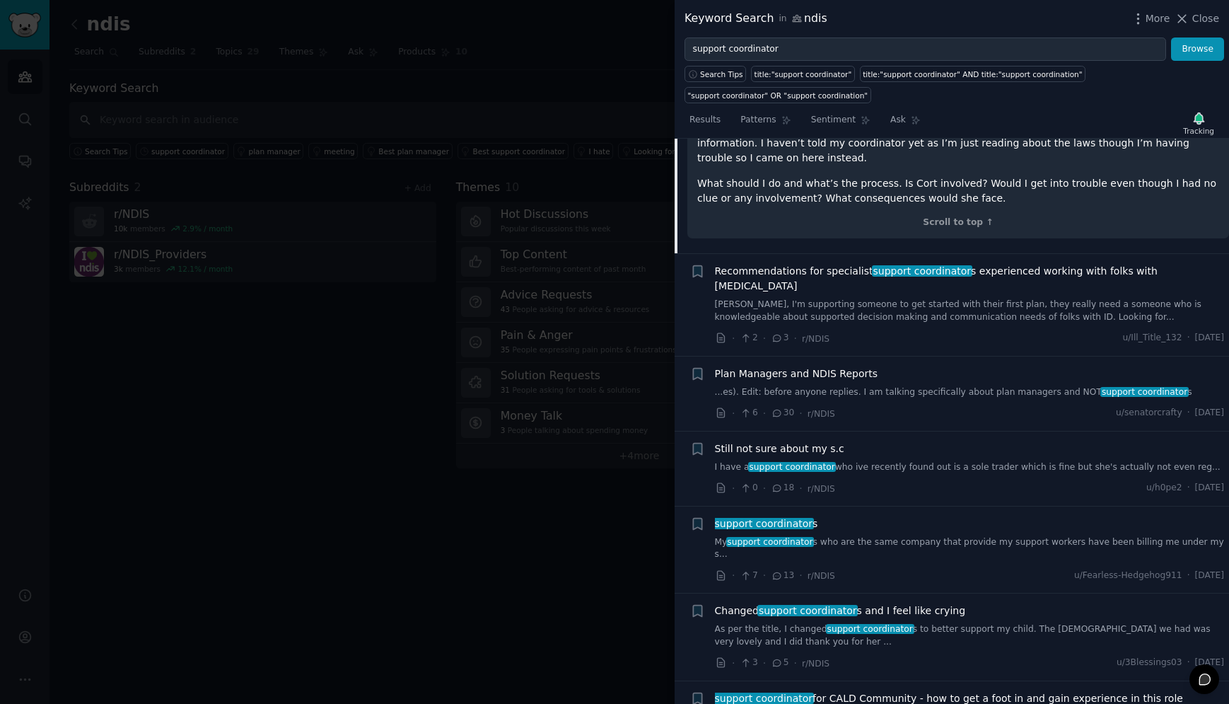
scroll to position [1339, 0]
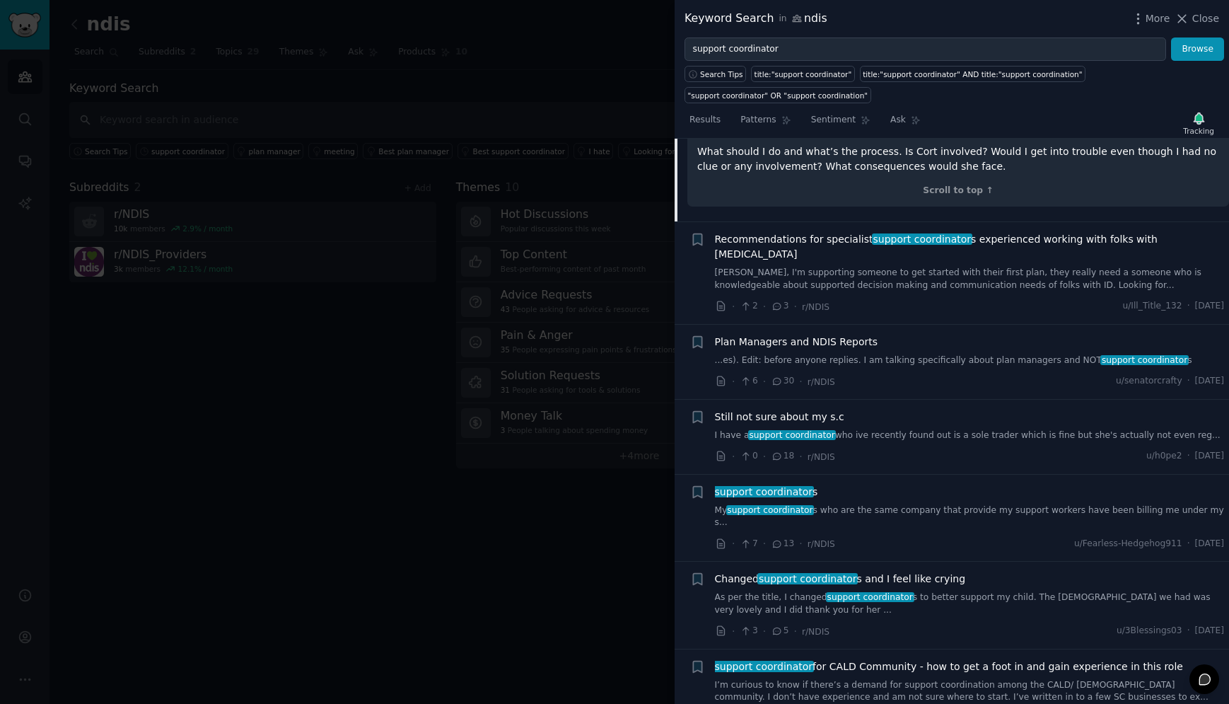
click at [778, 232] on div "Recommendations for specialist support coordinator s experienced working with f…" at bounding box center [970, 261] width 510 height 59
click at [795, 267] on link "[PERSON_NAME], I'm supporting someone to get started with their first plan, the…" at bounding box center [970, 279] width 510 height 25
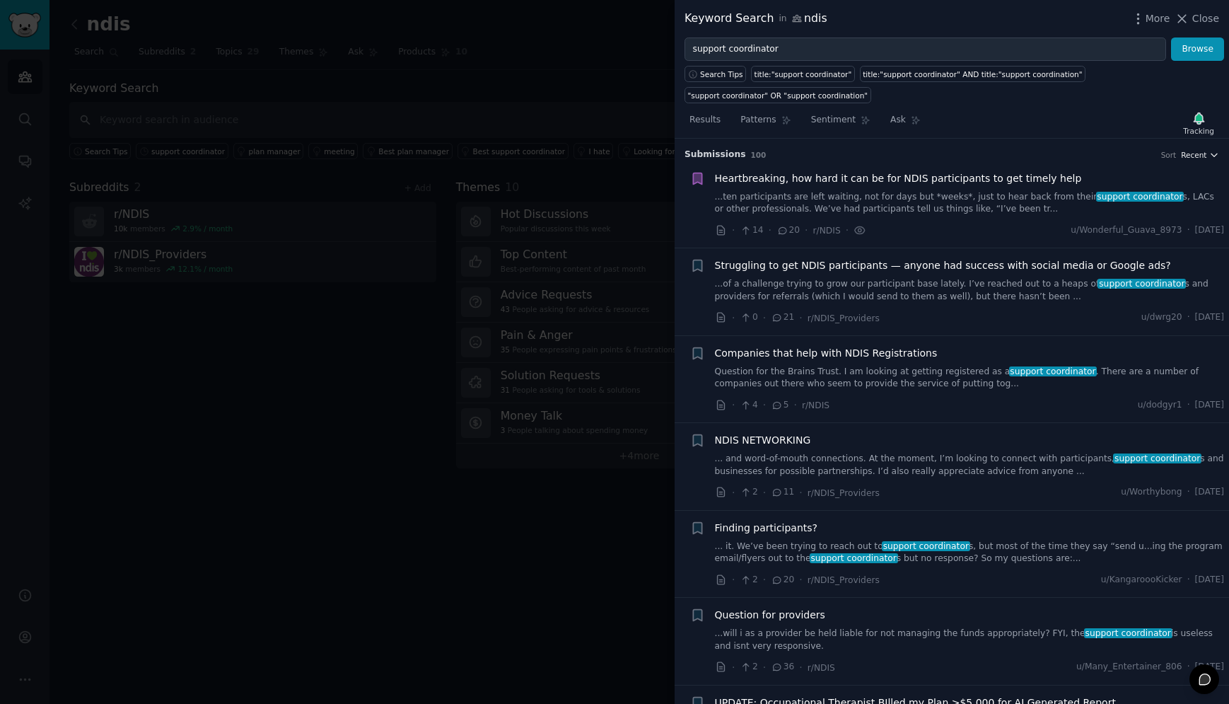
click at [1209, 150] on icon "button" at bounding box center [1214, 155] width 10 height 10
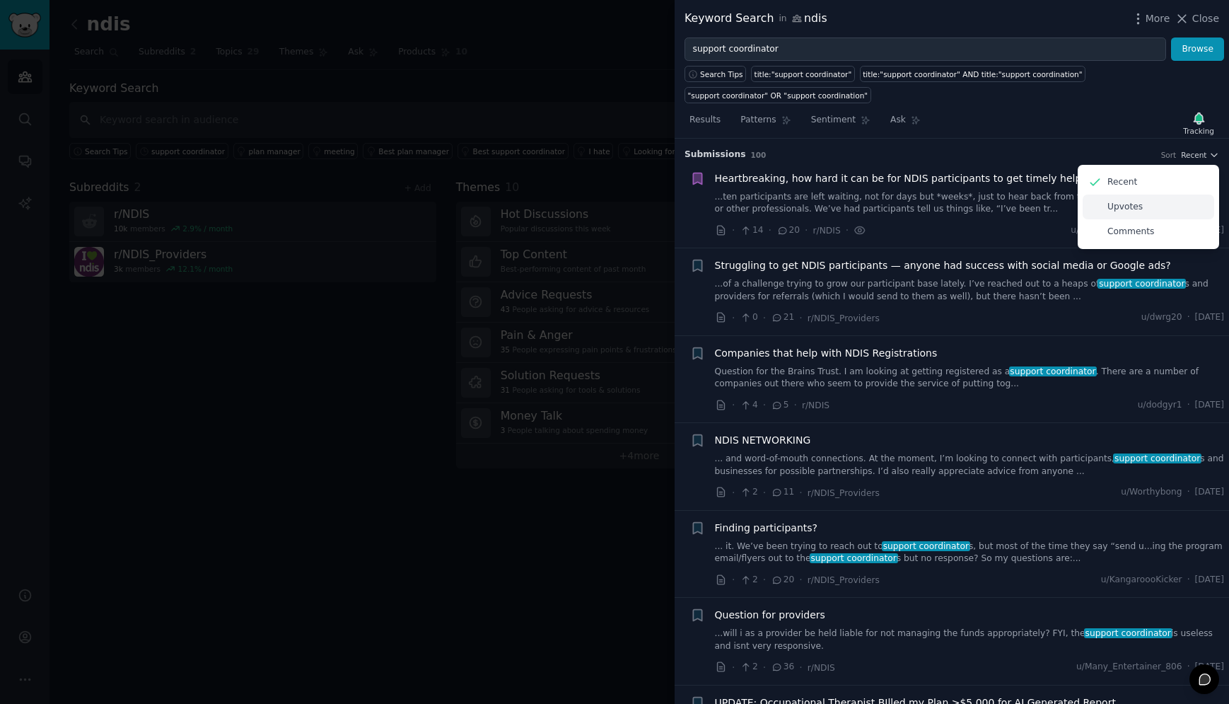
click at [1139, 209] on div "Upvotes" at bounding box center [1149, 206] width 132 height 25
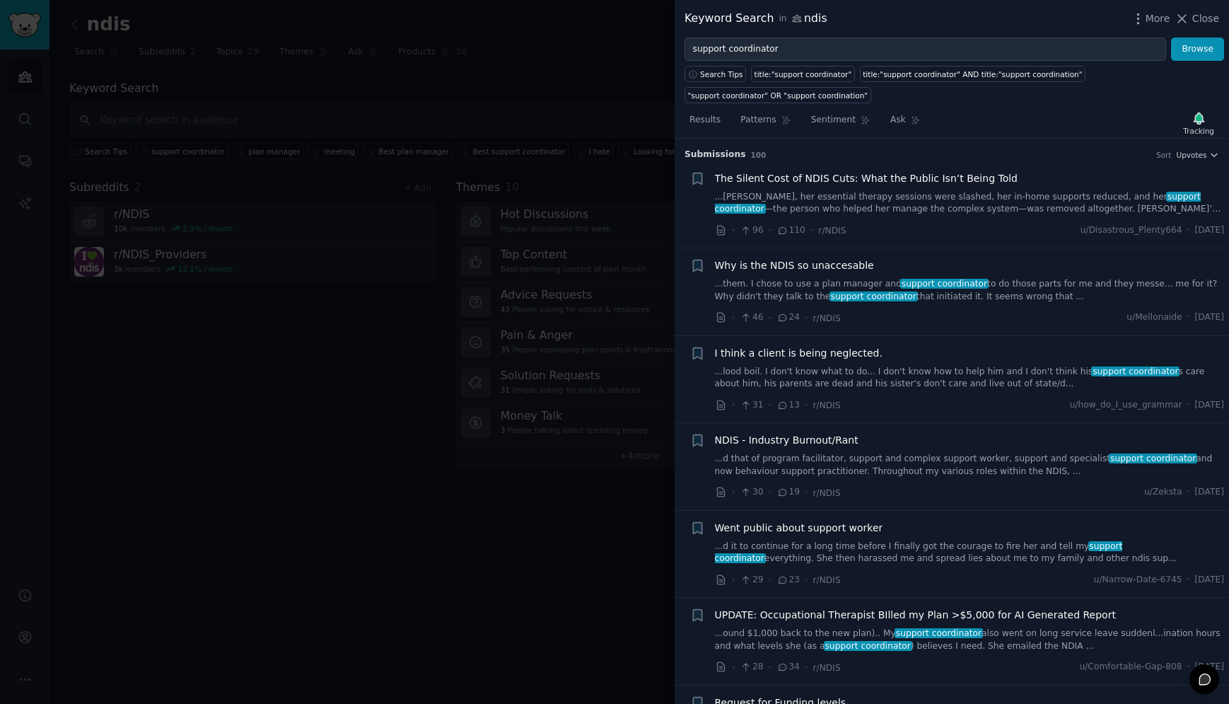
click at [742, 202] on link "...[PERSON_NAME], her essential therapy sessions were slashed, her in-home supp…" at bounding box center [970, 203] width 510 height 25
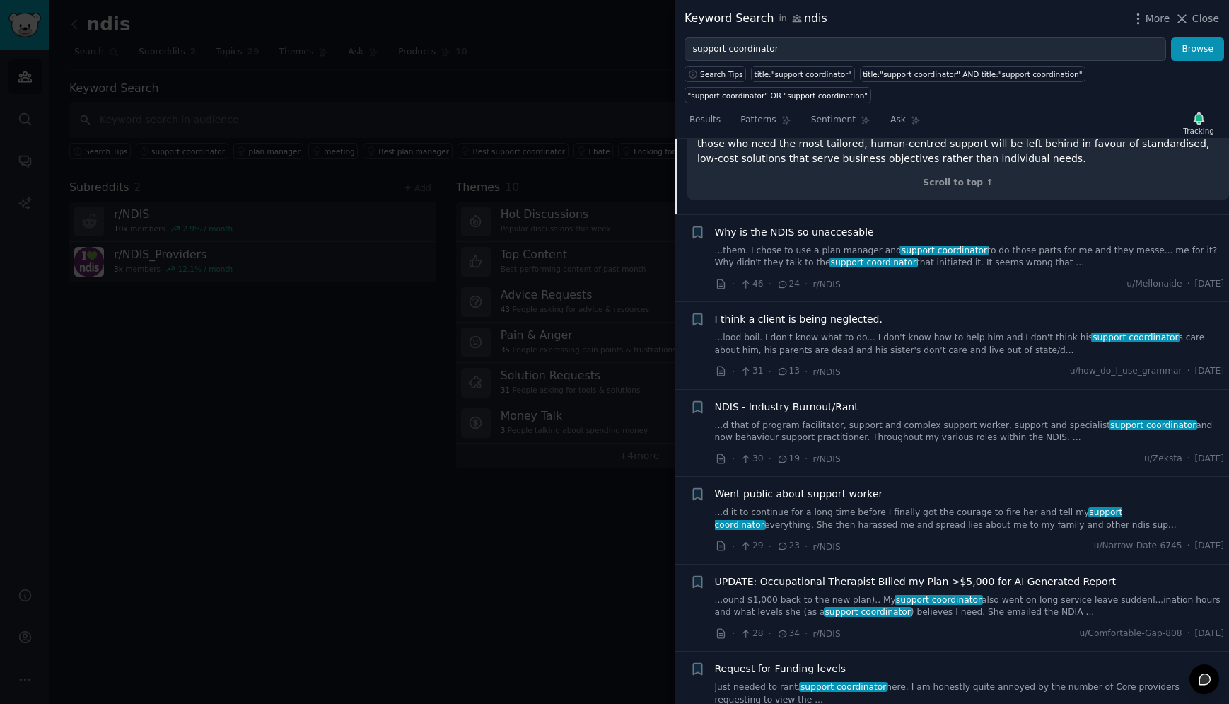
scroll to position [834, 0]
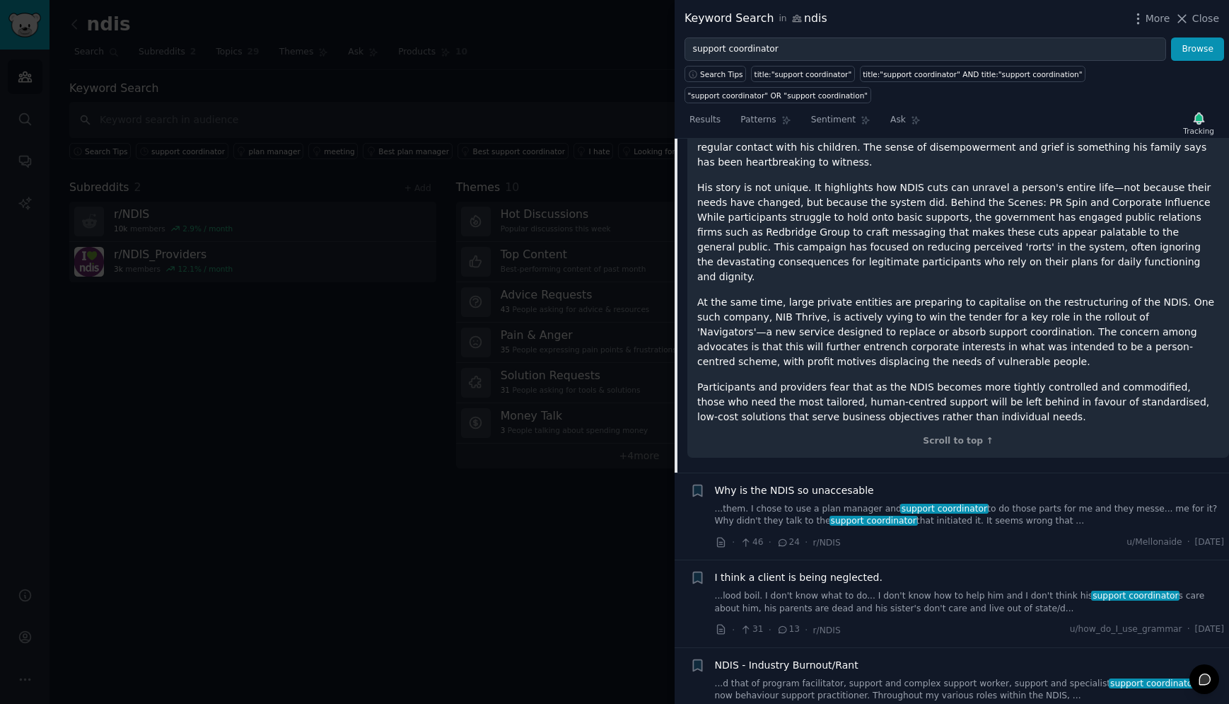
click at [850, 516] on span "support coordinator" at bounding box center [874, 521] width 88 height 10
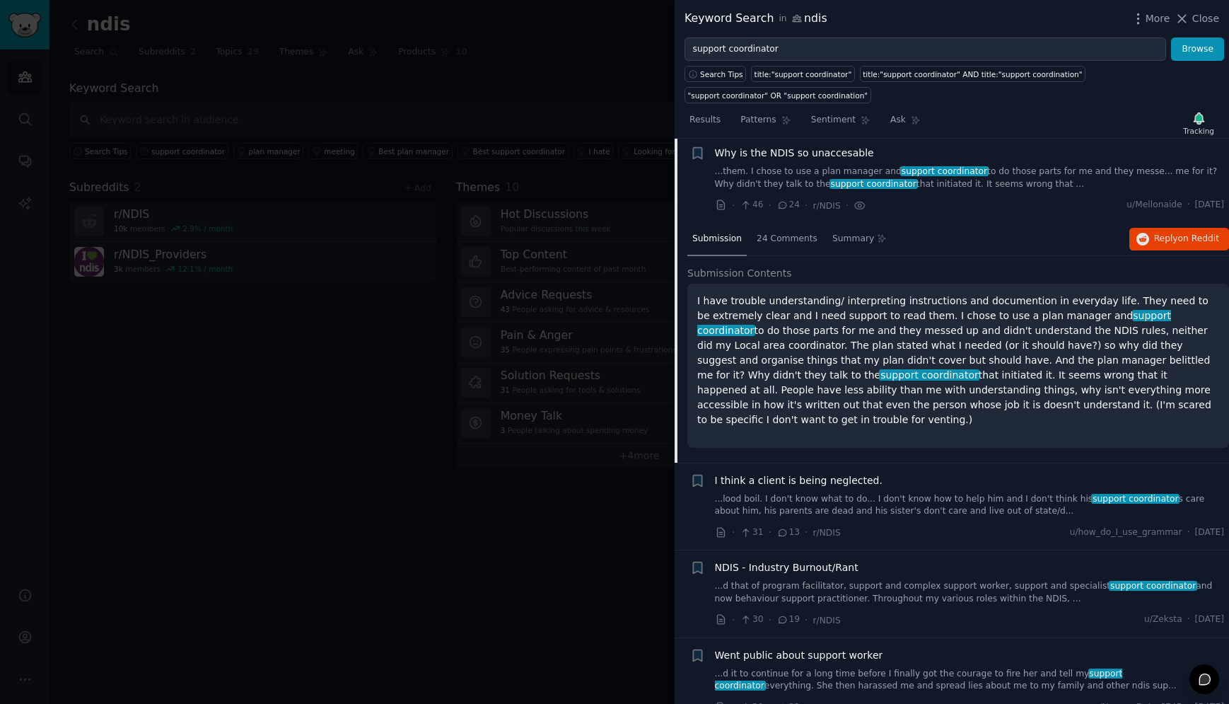
scroll to position [110, 0]
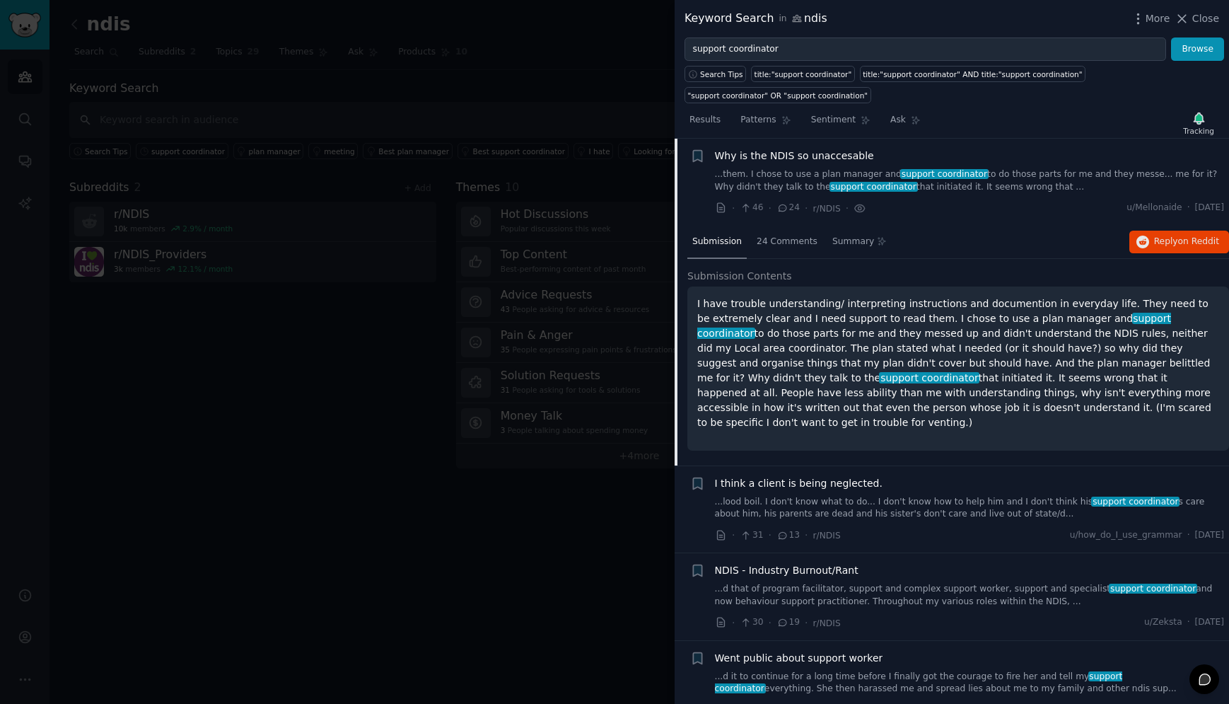
drag, startPoint x: 1120, startPoint y: 405, endPoint x: 698, endPoint y: 297, distance: 435.8
click at [698, 297] on p "I have trouble understanding/ interpreting instructions and documention in ever…" at bounding box center [958, 363] width 522 height 134
copy p "I have trouble understanding/ interpreting instructions and documention in ever…"
click at [699, 149] on icon "button" at bounding box center [697, 156] width 15 height 15
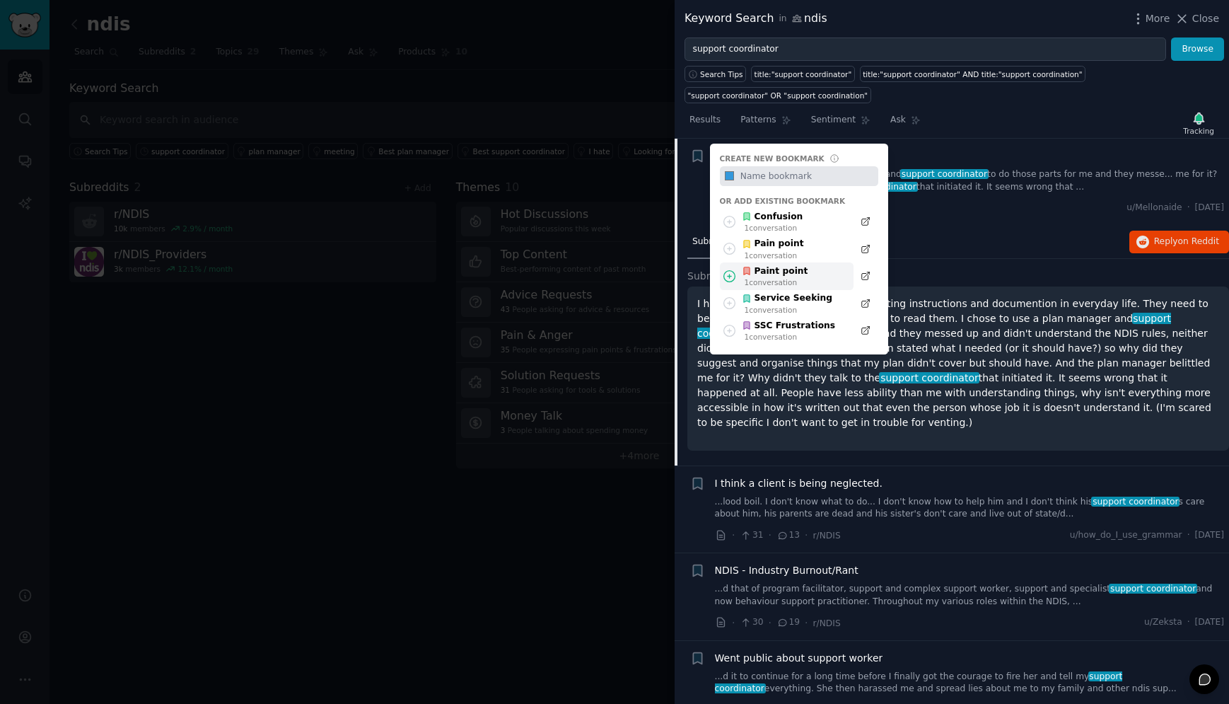
click at [728, 273] on icon at bounding box center [729, 276] width 15 height 15
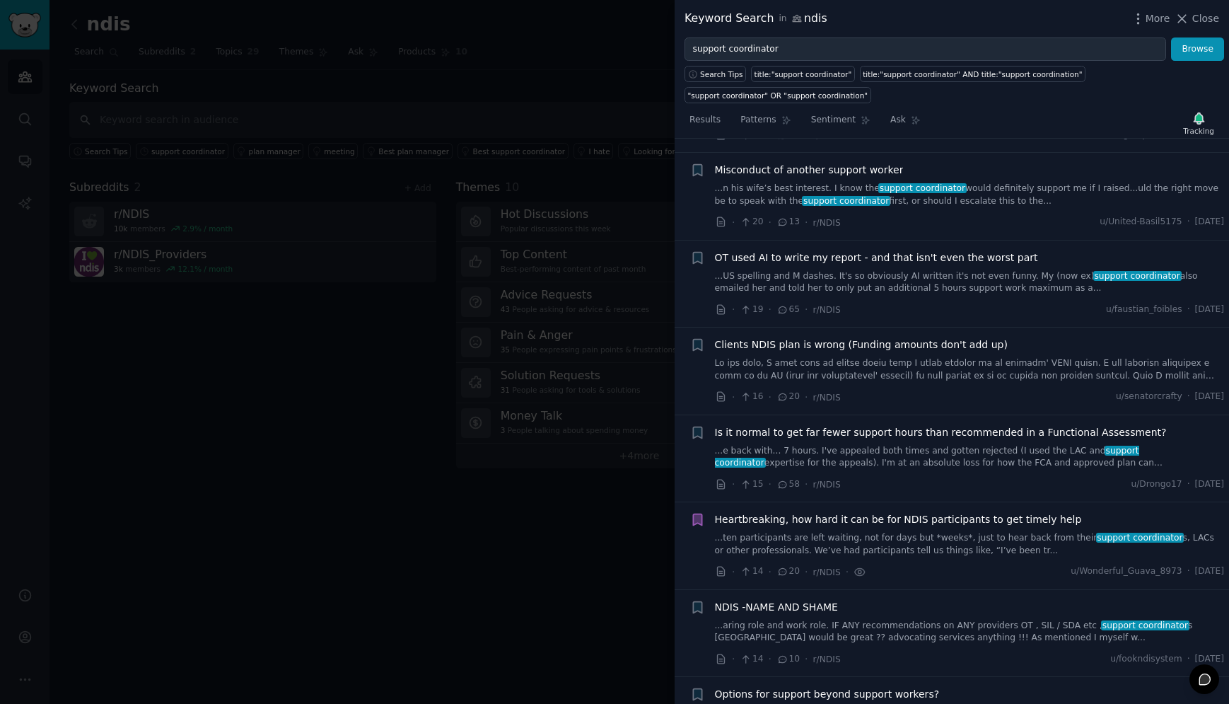
scroll to position [984, 0]
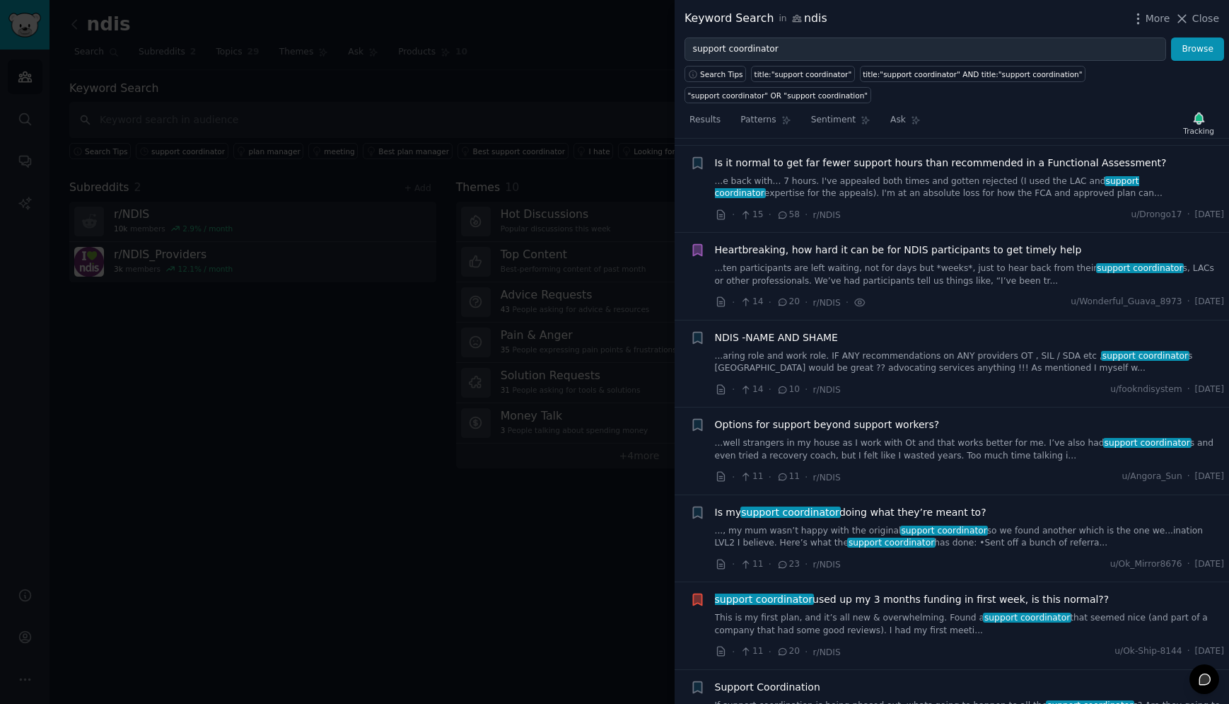
click at [766, 262] on link "...ten participants are left waiting, not for days but *weeks*, just to hear ba…" at bounding box center [970, 274] width 510 height 25
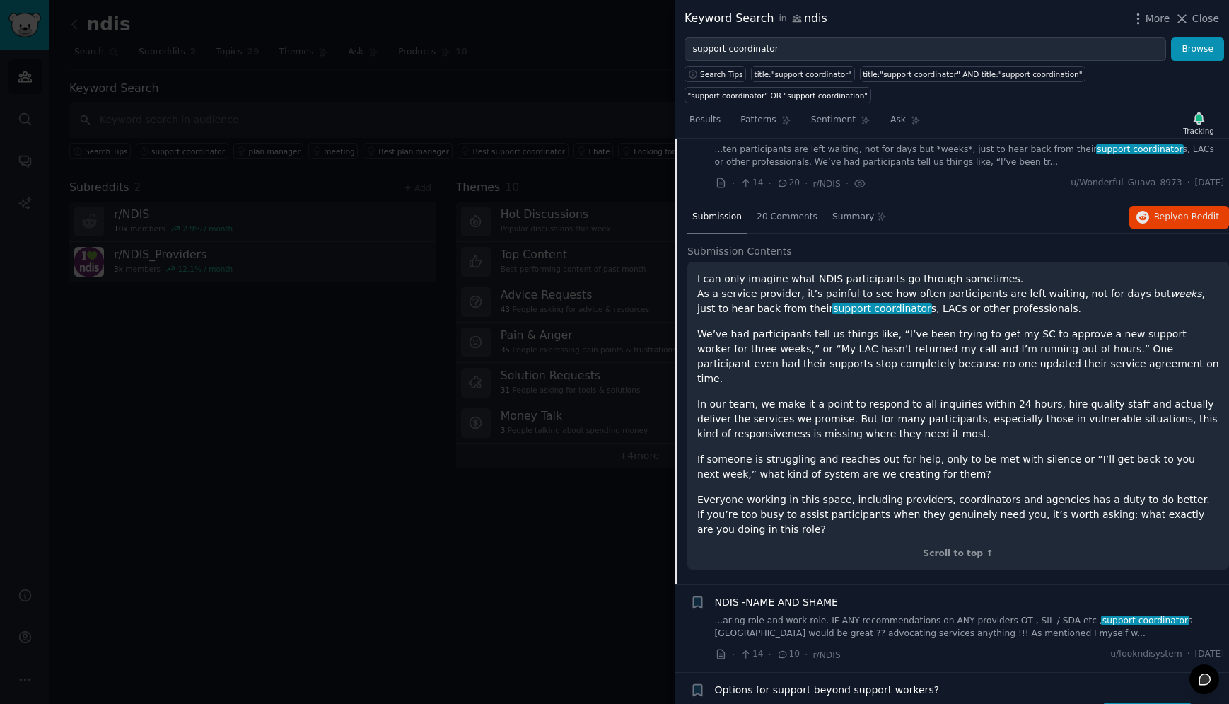
scroll to position [1008, 0]
drag, startPoint x: 750, startPoint y: 508, endPoint x: 688, endPoint y: 277, distance: 239.5
click at [688, 277] on div "I can only imagine what NDIS participants go through sometimes. As a service pr…" at bounding box center [958, 415] width 542 height 308
copy div "L ips dolo sitamet cons ADIP elitseddoeiu te incidid utlaboree. Do m aliquae ad…"
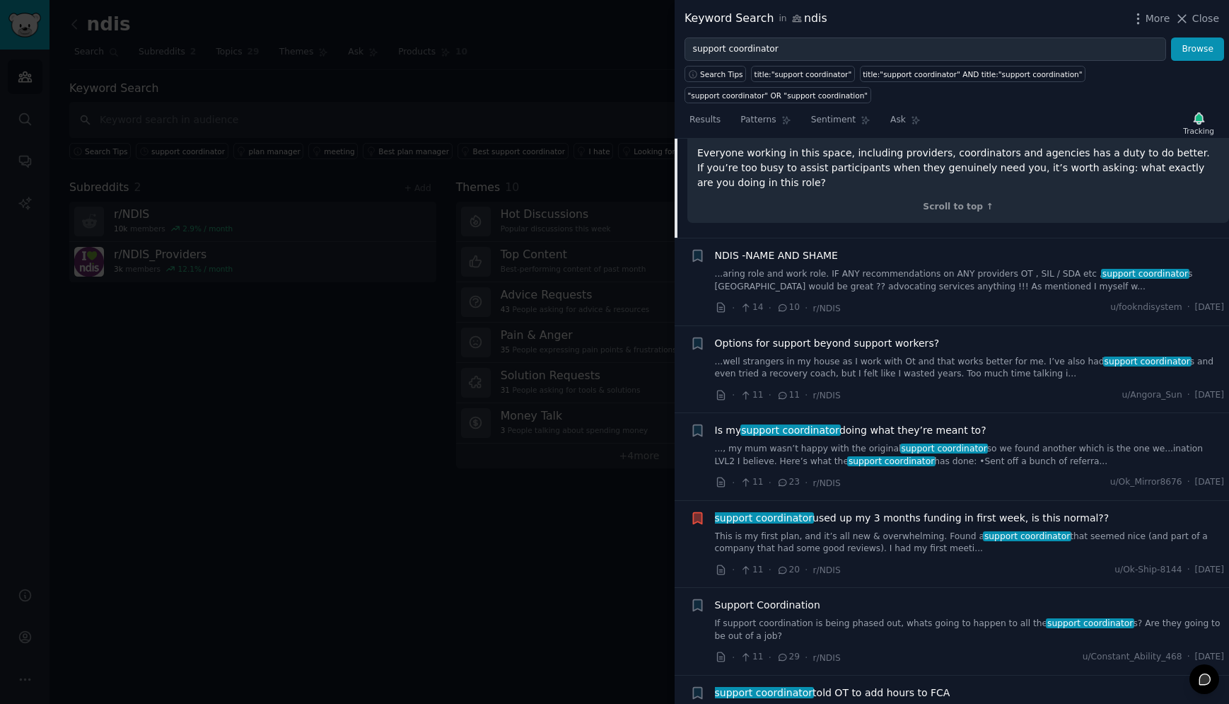
scroll to position [1506, 0]
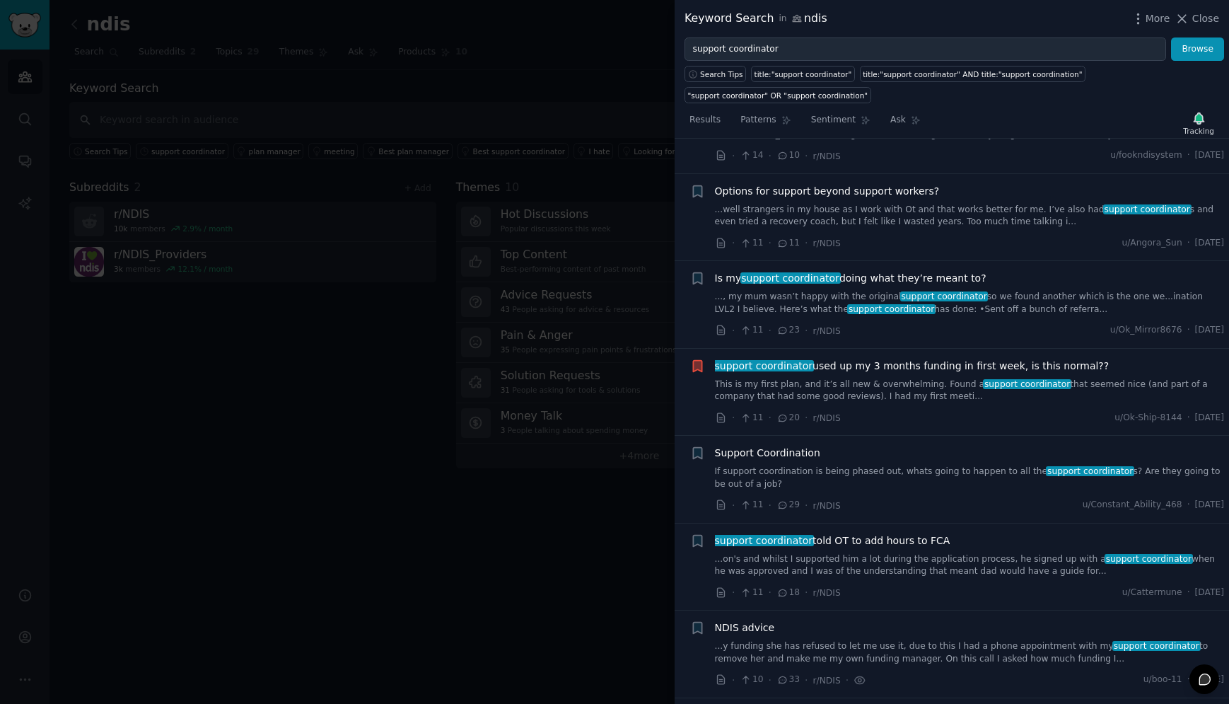
click at [909, 378] on link "This is my first plan, and it’s all new & overwhelming. Found a support coordin…" at bounding box center [970, 390] width 510 height 25
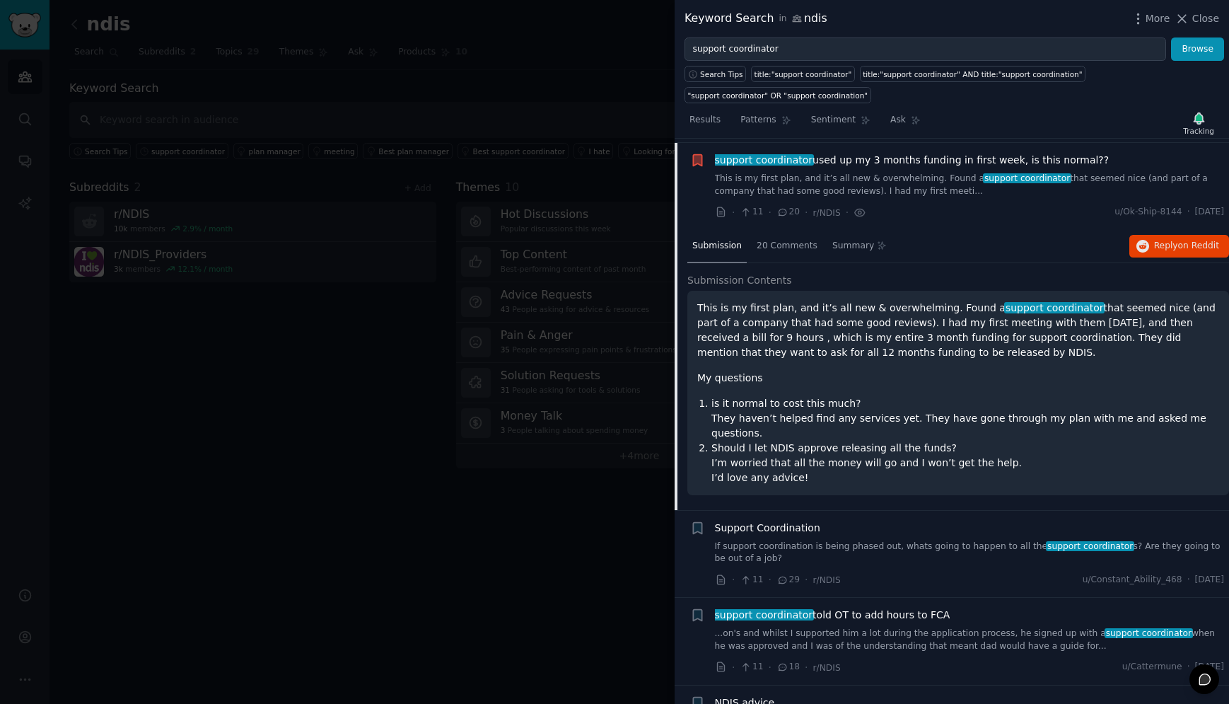
scroll to position [1332, 0]
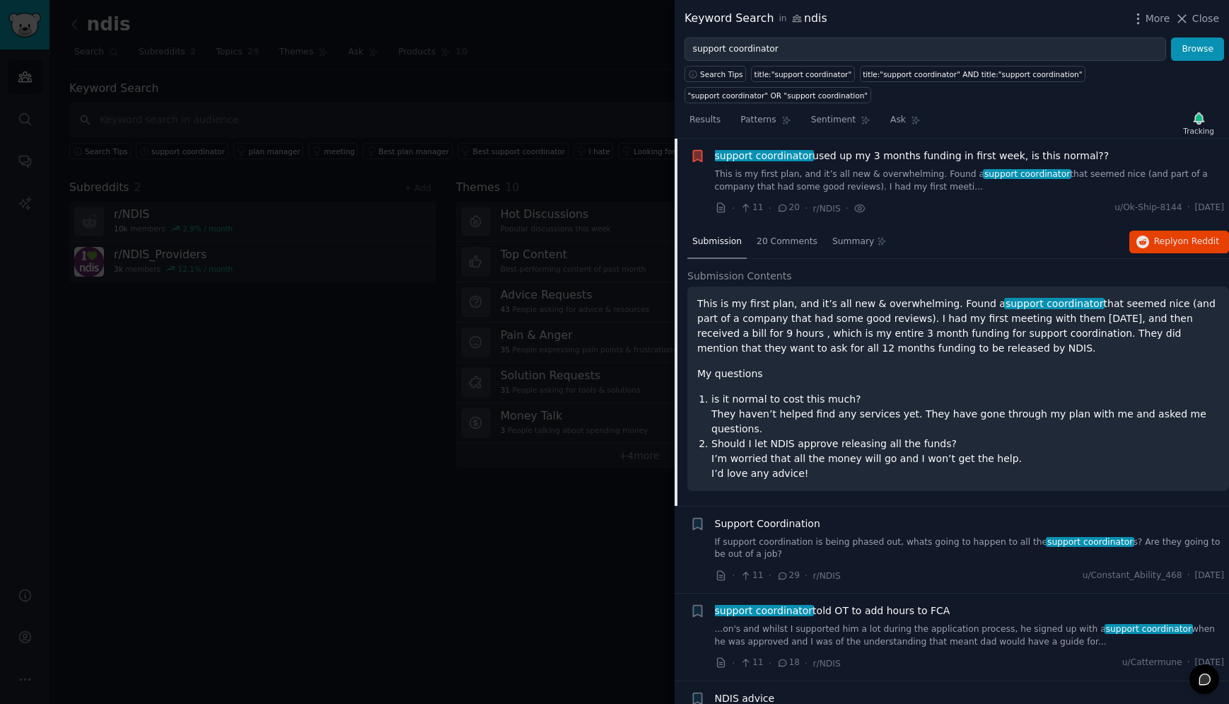
drag, startPoint x: 822, startPoint y: 456, endPoint x: 697, endPoint y: 300, distance: 200.2
click at [697, 300] on div "This is my first plan, and it’s all new & overwhelming. Found a support coordin…" at bounding box center [958, 388] width 522 height 185
copy div "This is my first plan, and it’s all new & overwhelming. Found a support coordin…"
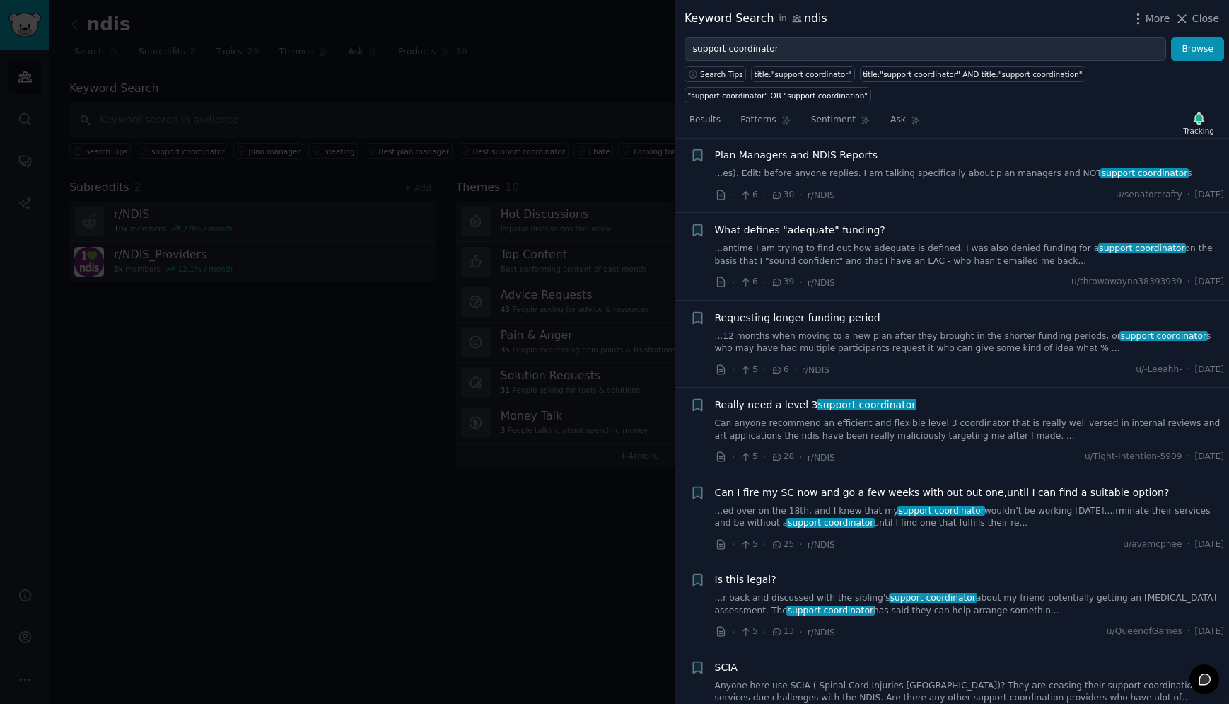
scroll to position [2983, 0]
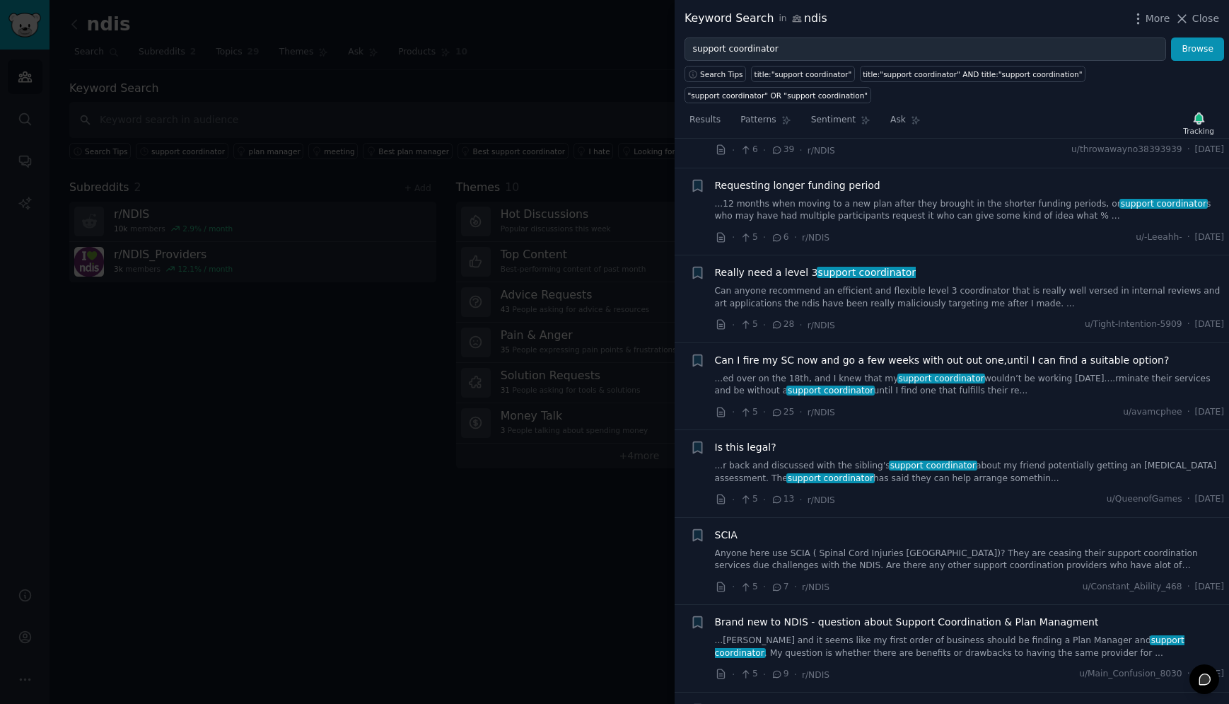
click at [792, 285] on link "Can anyone recommend an efficient and flexible level 3 coordinator that is real…" at bounding box center [970, 297] width 510 height 25
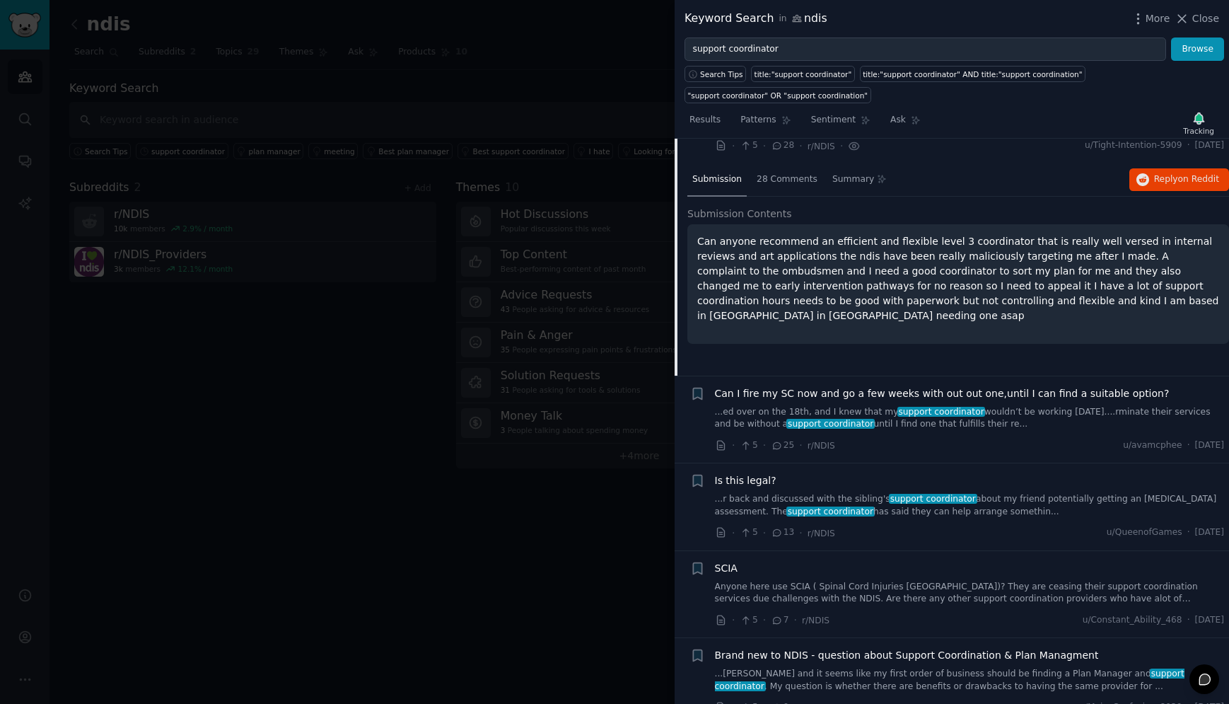
scroll to position [2970, 0]
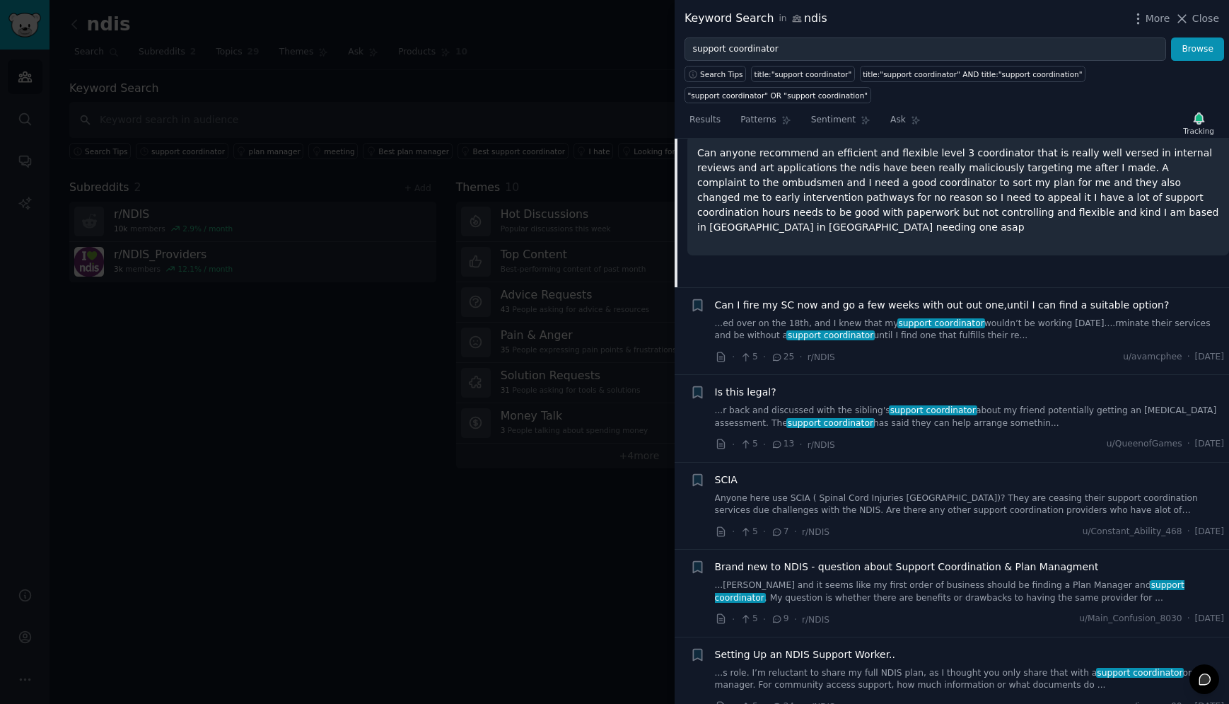
click at [866, 318] on link "...ed over on the 18th, and I knew that my support coordinator wouldn’t be work…" at bounding box center [970, 330] width 510 height 25
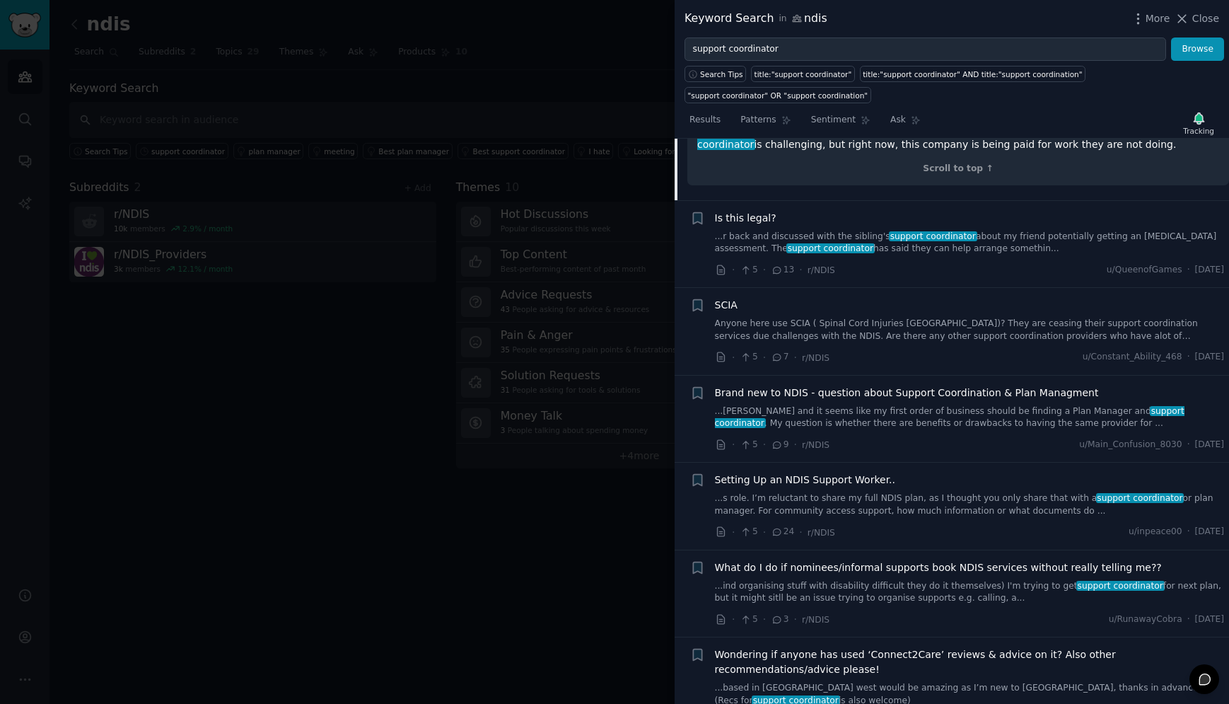
scroll to position [3345, 0]
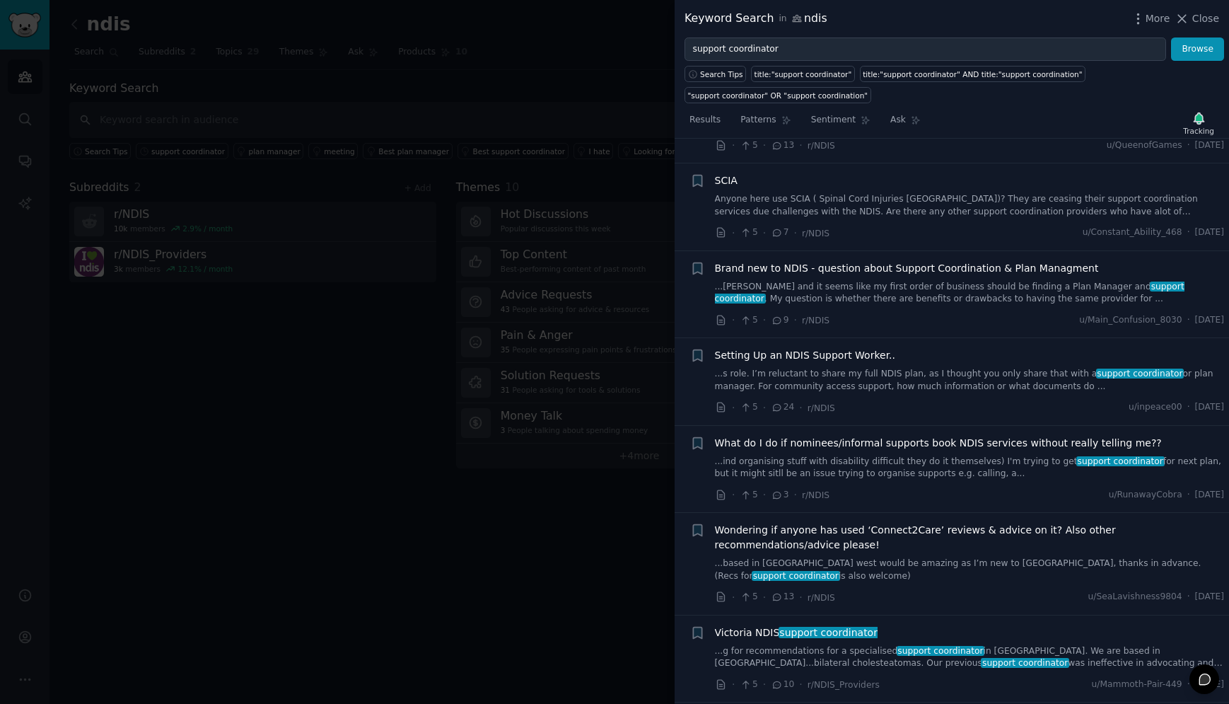
click at [868, 281] on link "...[PERSON_NAME] and it seems like my first order of business should be finding…" at bounding box center [970, 293] width 510 height 25
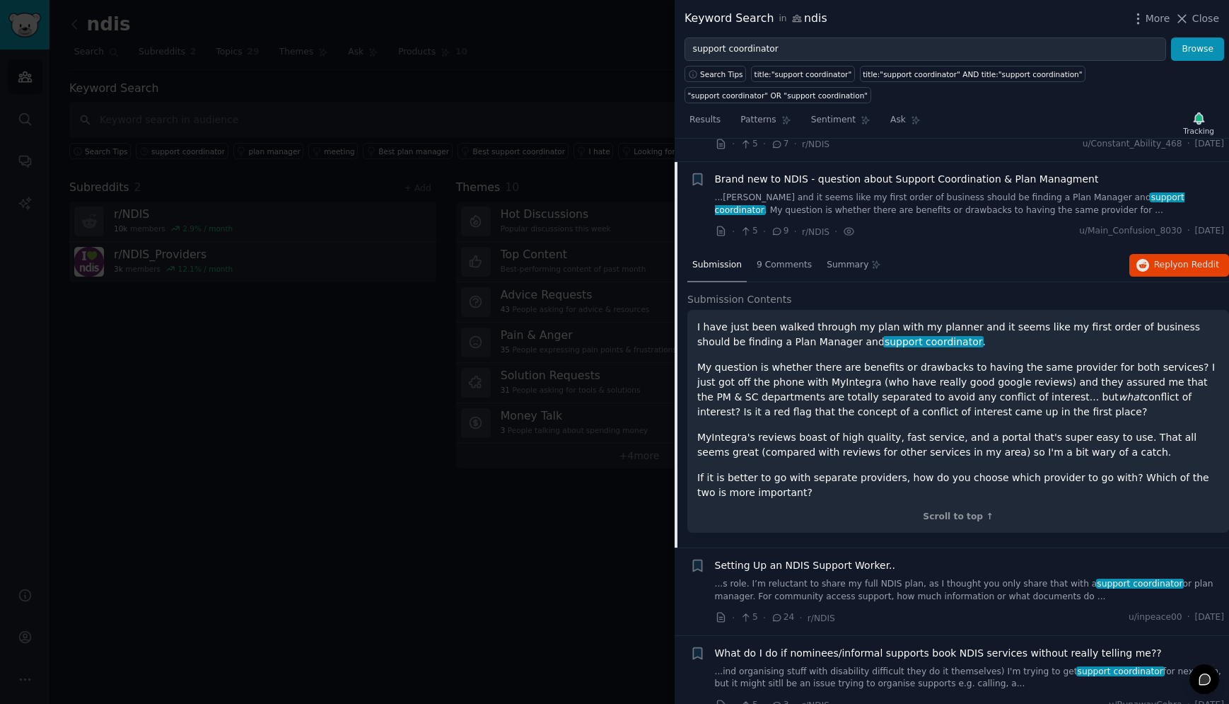
scroll to position [3156, 0]
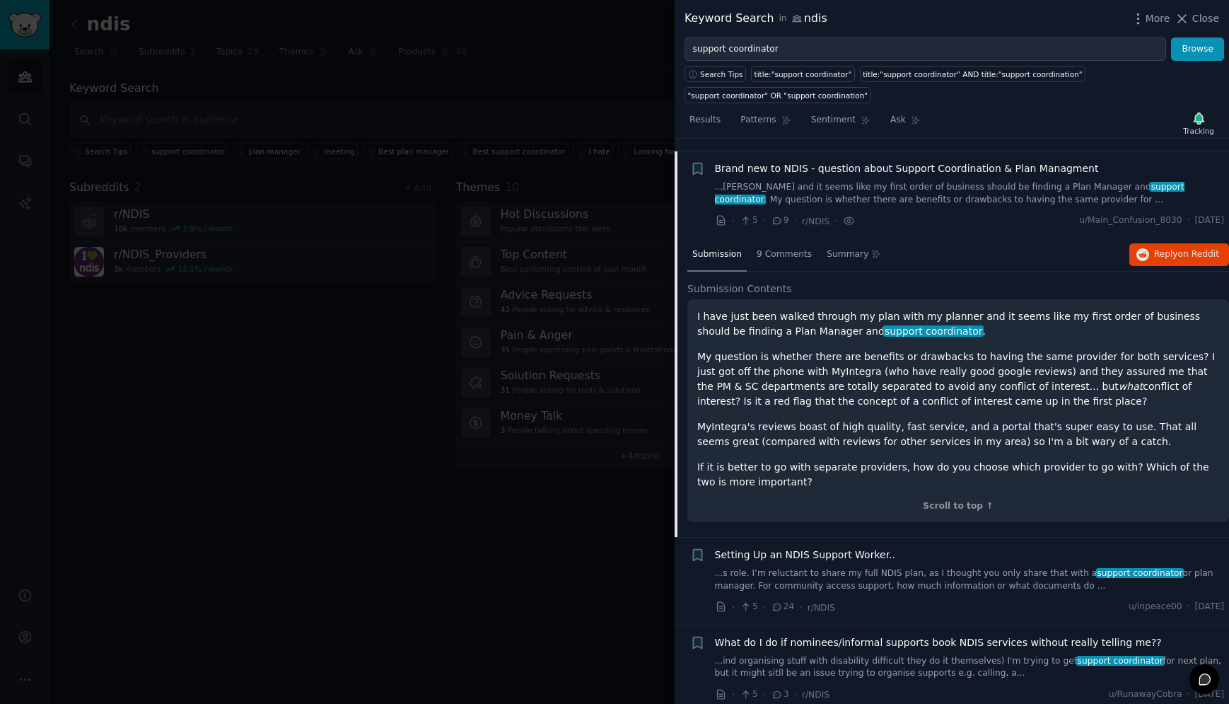
drag, startPoint x: 756, startPoint y: 414, endPoint x: 697, endPoint y: 298, distance: 130.0
click at [697, 309] on div "I have just been walked through my plan with my planner and it seems like my fi…" at bounding box center [958, 399] width 522 height 180
